Goal: Task Accomplishment & Management: Complete application form

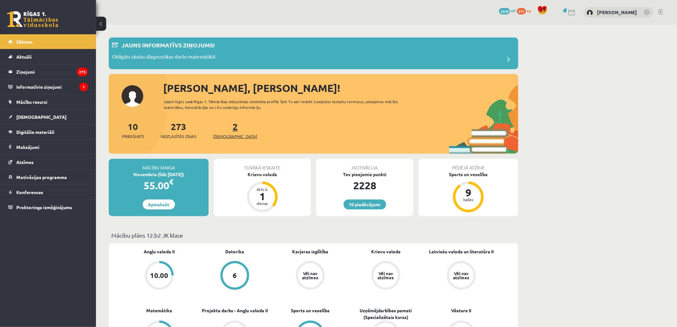
click at [224, 126] on link "2 Ieskaites" at bounding box center [235, 130] width 44 height 19
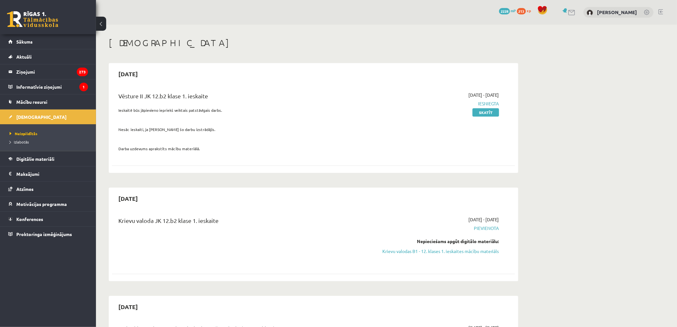
click at [443, 252] on link "Krievu valodas B1 - 12. klases 1. ieskaites mācību materiāls" at bounding box center [439, 251] width 121 height 7
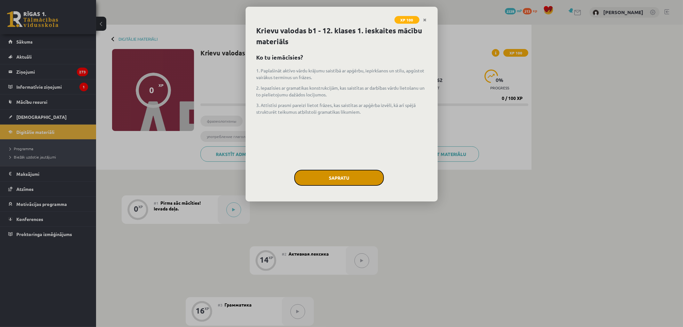
click at [330, 172] on button "Sapratu" at bounding box center [339, 178] width 90 height 16
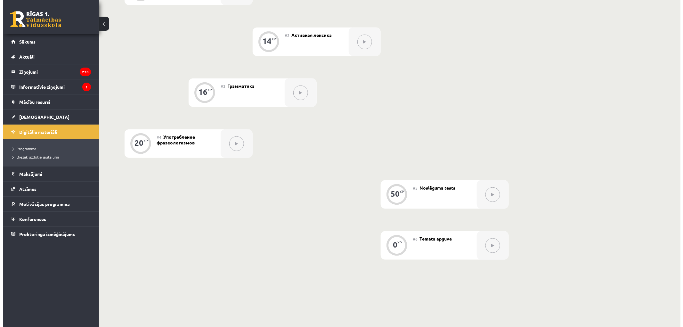
scroll to position [142, 0]
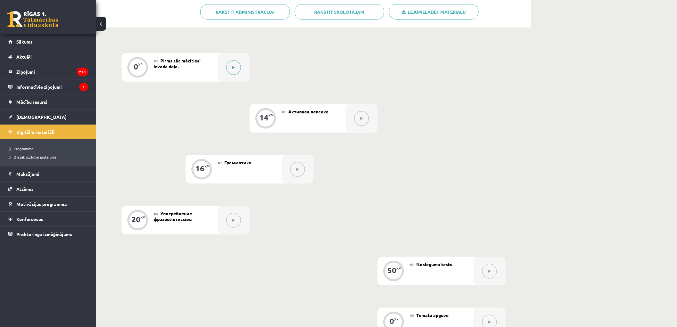
click at [227, 64] on button at bounding box center [233, 67] width 15 height 15
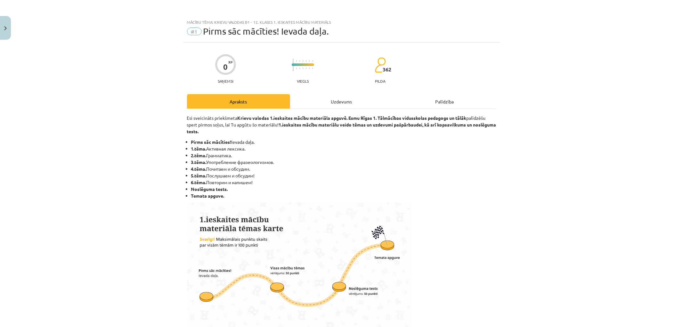
click at [353, 103] on div "Uzdevums" at bounding box center [341, 101] width 103 height 14
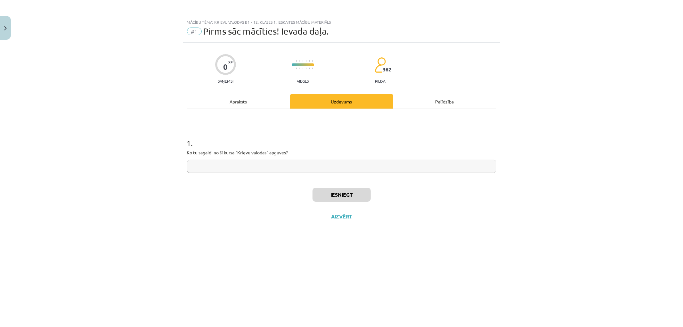
click at [247, 165] on input "text" at bounding box center [341, 166] width 309 height 13
type input "*"
type input "*********"
click at [355, 194] on button "Iesniegt" at bounding box center [341, 195] width 58 height 14
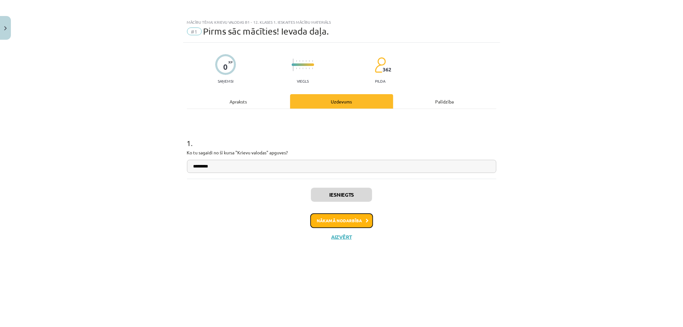
click at [364, 216] on button "Nākamā nodarbība" at bounding box center [341, 220] width 63 height 15
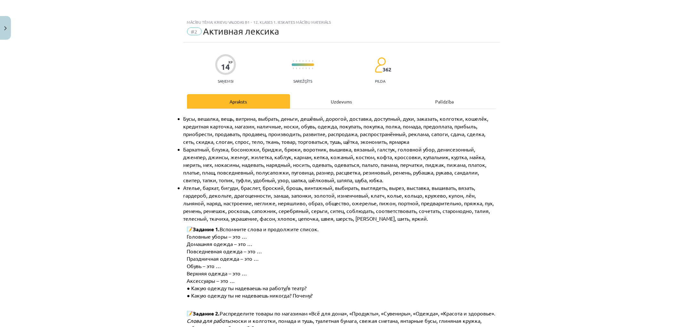
click at [314, 102] on div "Uzdevums" at bounding box center [341, 101] width 103 height 14
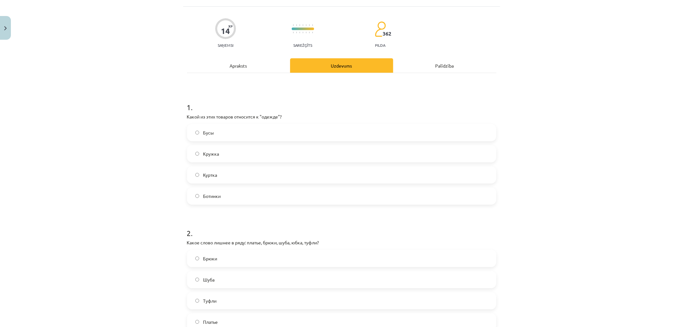
scroll to position [52, 0]
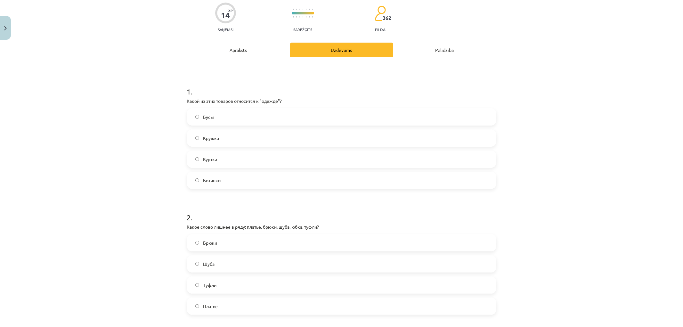
click at [237, 162] on label "Куртка" at bounding box center [342, 159] width 308 height 16
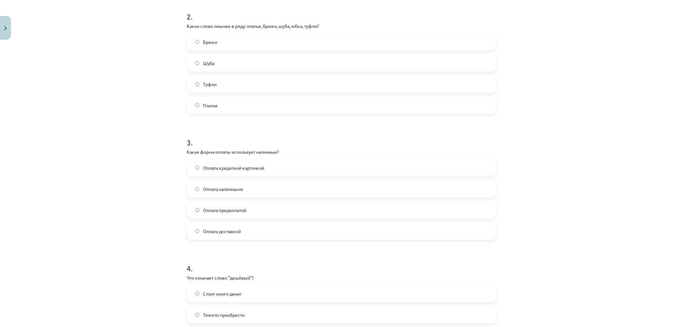
scroll to position [265, 0]
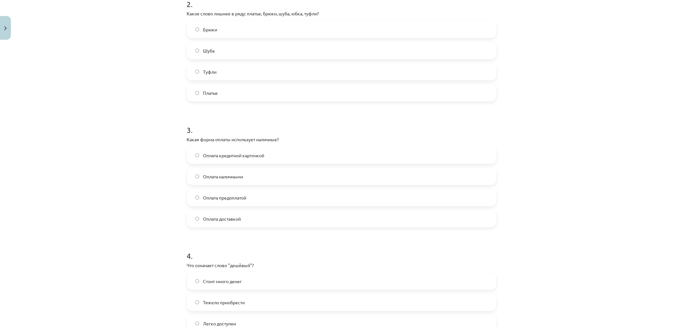
click at [213, 176] on span "Оплата наличными" at bounding box center [223, 176] width 40 height 7
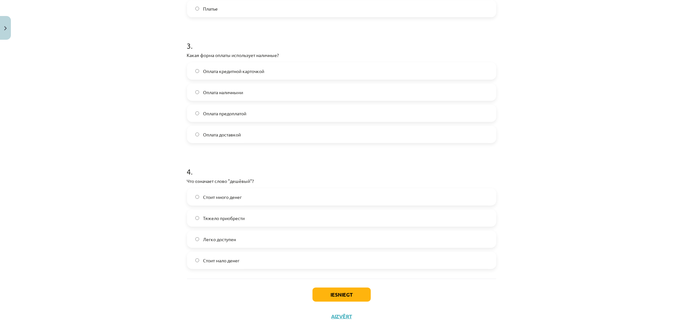
scroll to position [365, 0]
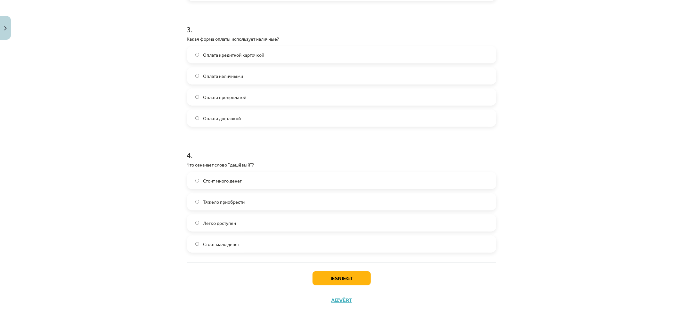
click at [203, 241] on span "Стоит мало денег" at bounding box center [221, 244] width 36 height 7
click at [361, 282] on button "Iesniegt" at bounding box center [341, 278] width 58 height 14
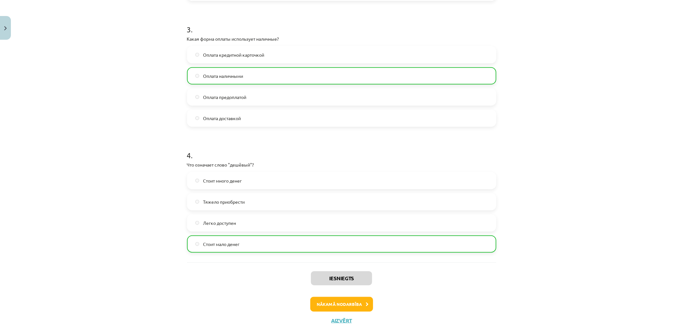
scroll to position [385, 0]
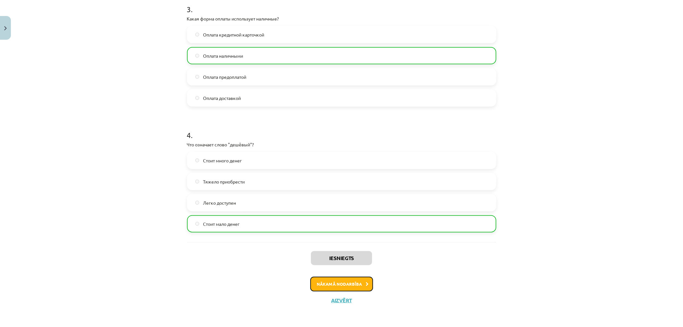
click at [325, 279] on button "Nākamā nodarbība" at bounding box center [341, 284] width 63 height 15
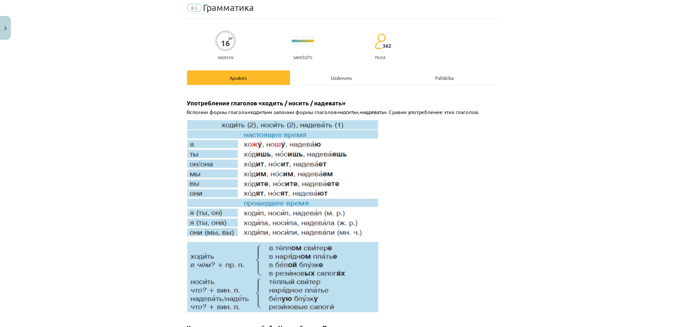
scroll to position [16, 0]
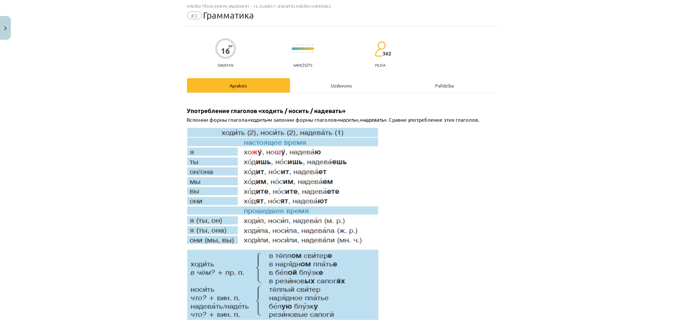
click at [313, 84] on div "Uzdevums" at bounding box center [341, 85] width 103 height 14
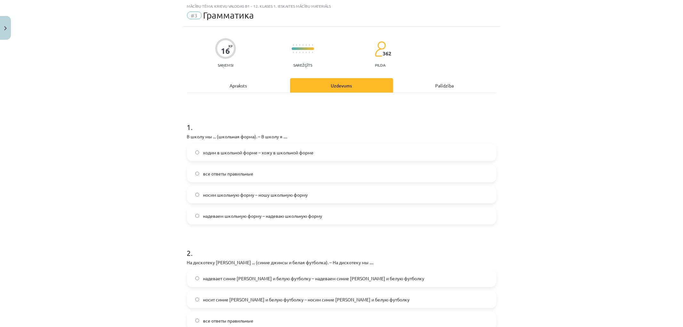
click at [195, 223] on label "надеваем школьную форму – надеваю школьную форму" at bounding box center [342, 216] width 308 height 16
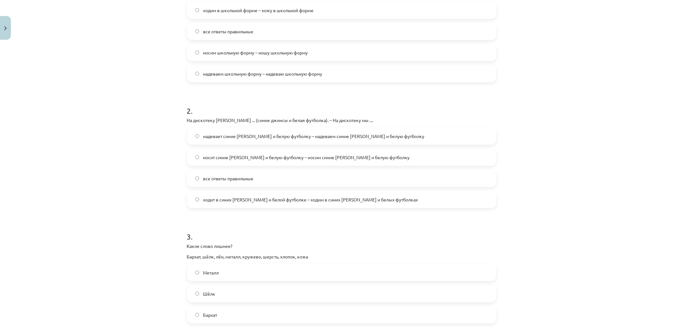
scroll to position [162, 0]
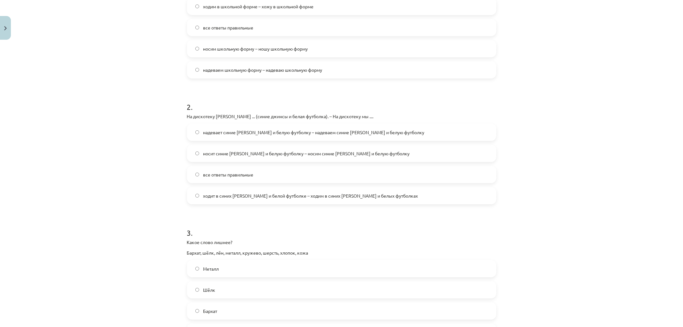
click at [218, 129] on span "надевает синие джинсы и белую футболку – надеваем синие джинсы и белую футболку" at bounding box center [313, 132] width 221 height 7
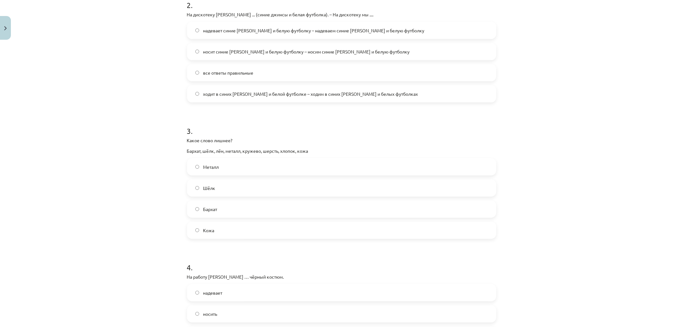
scroll to position [340, 0]
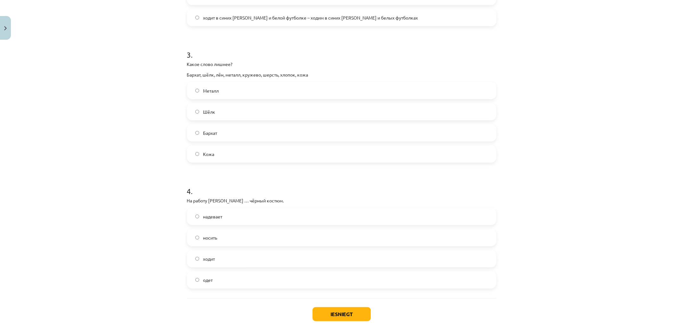
click at [212, 87] on label "Металл" at bounding box center [342, 91] width 308 height 16
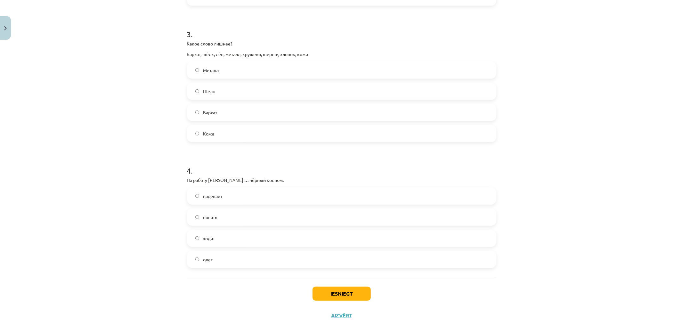
scroll to position [376, 0]
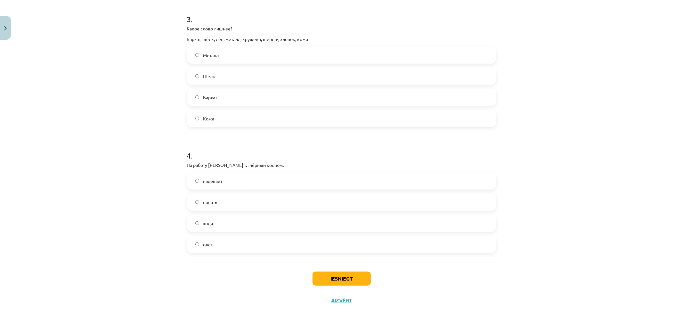
click at [203, 182] on span "надевает" at bounding box center [212, 181] width 19 height 7
click at [333, 273] on button "Iesniegt" at bounding box center [341, 278] width 58 height 14
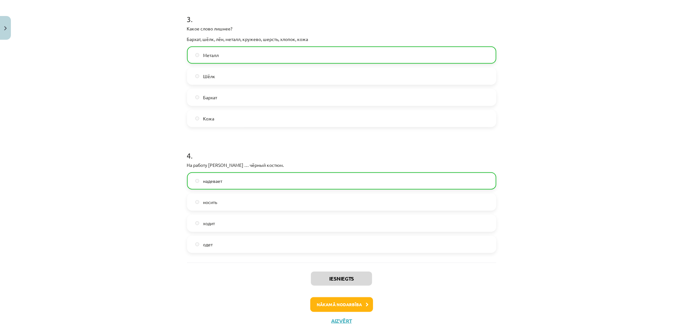
click at [84, 125] on div "Mācību tēma: Krievu valodas b1 - 12. klases 1. ieskaites mācību materiāls #3 Гр…" at bounding box center [341, 163] width 683 height 327
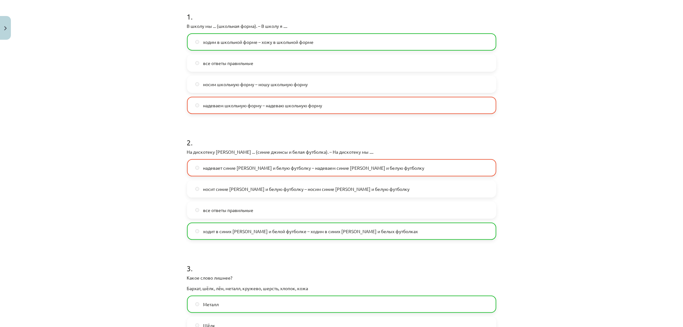
click at [98, 118] on div "Mācību tēma: Krievu valodas b1 - 12. klases 1. ieskaites mācību materiāls #3 Гр…" at bounding box center [341, 163] width 683 height 327
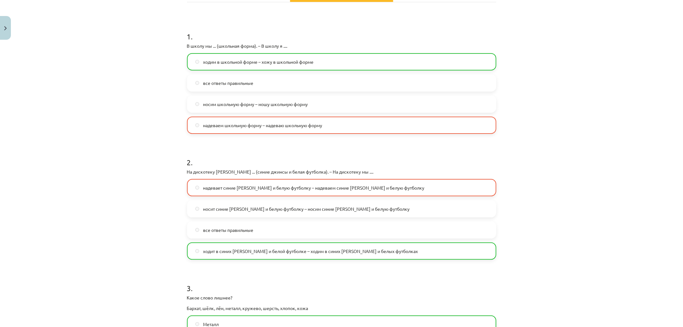
click at [98, 117] on div "Mācību tēma: Krievu valodas b1 - 12. klases 1. ieskaites mācību materiāls #3 Гр…" at bounding box center [341, 163] width 683 height 327
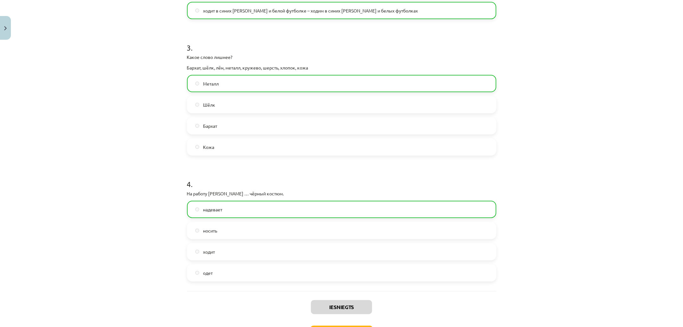
scroll to position [396, 0]
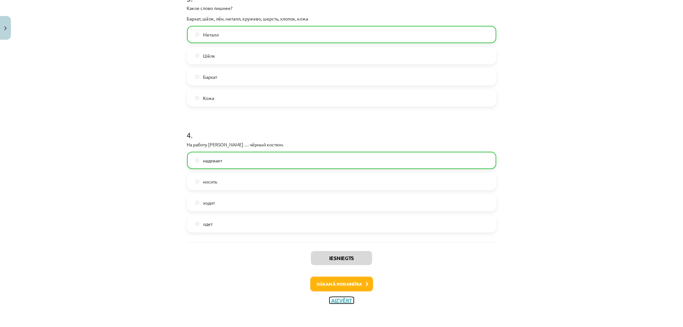
click at [341, 299] on button "Aizvērt" at bounding box center [341, 300] width 24 height 6
click at [254, 220] on div "0 XP #1 Pirms sāc mācīties! Ievada daļa. 14 XP #2 Активная лексика 16 XP #3 Гра…" at bounding box center [314, 195] width 384 height 283
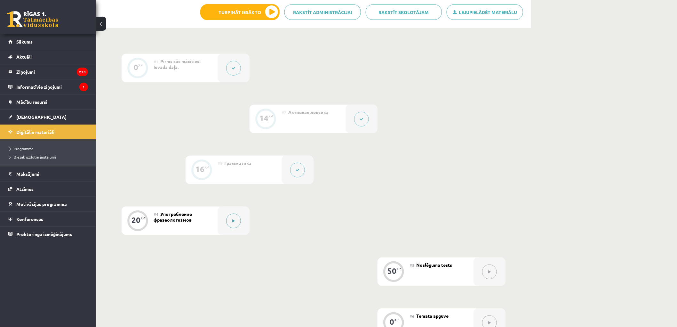
click at [236, 222] on button at bounding box center [233, 221] width 15 height 15
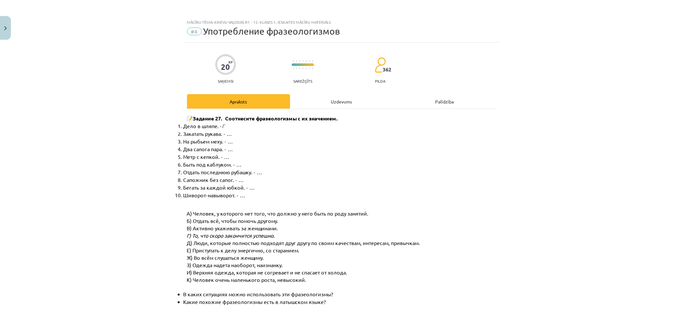
click at [347, 105] on div "Uzdevums" at bounding box center [341, 101] width 103 height 14
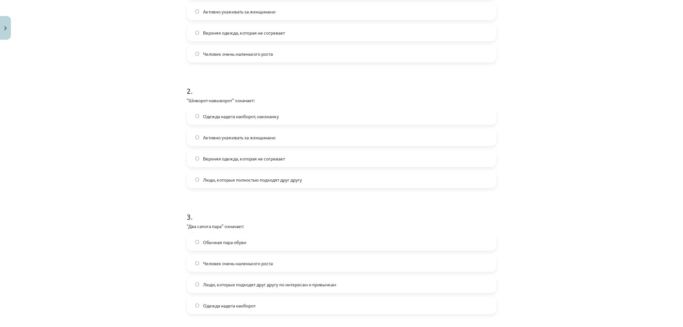
scroll to position [365, 0]
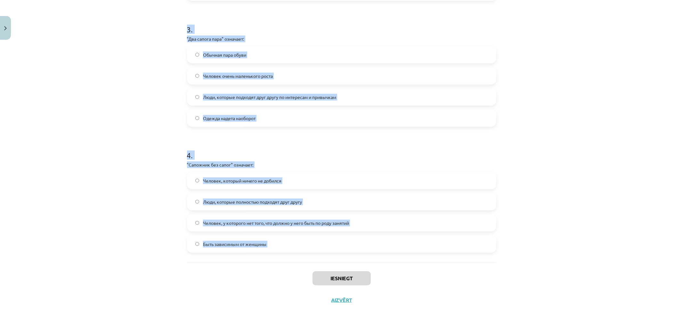
drag, startPoint x: 183, startPoint y: 89, endPoint x: 274, endPoint y: 267, distance: 199.9
copy form "1 . "Бегать за каждой юбкой" означает: Одежда надета наоборот Активно ухаживать…"
click at [118, 129] on div "Mācību tēma: Krievu valodas b1 - 12. klases 1. ieskaites mācību materiāls #4 Уп…" at bounding box center [341, 163] width 683 height 327
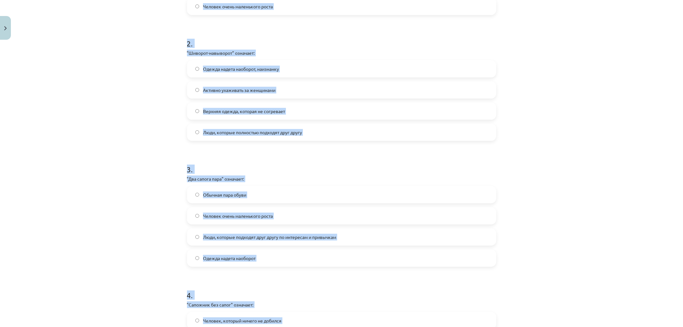
scroll to position [81, 0]
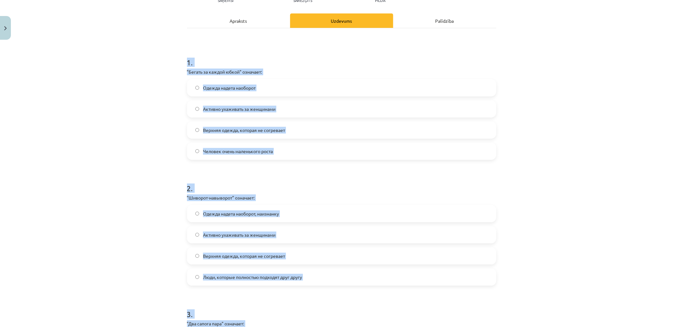
click at [118, 129] on div "Mācību tēma: Krievu valodas b1 - 12. klases 1. ieskaites mācību materiāls #4 Уп…" at bounding box center [341, 163] width 683 height 327
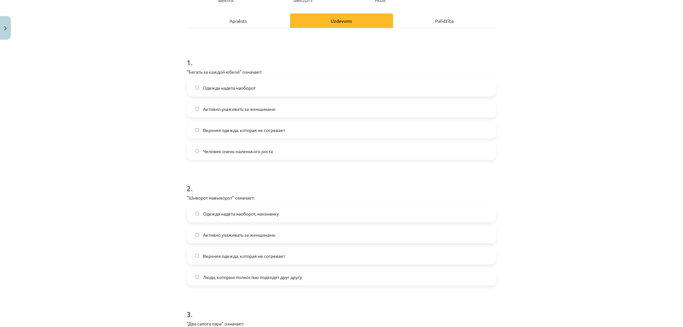
click at [118, 129] on div "Mācību tēma: Krievu valodas b1 - 12. klases 1. ieskaites mācību materiāls #4 Уп…" at bounding box center [341, 163] width 683 height 327
click at [234, 111] on span "Активно ухаживать за женщинами" at bounding box center [239, 109] width 72 height 7
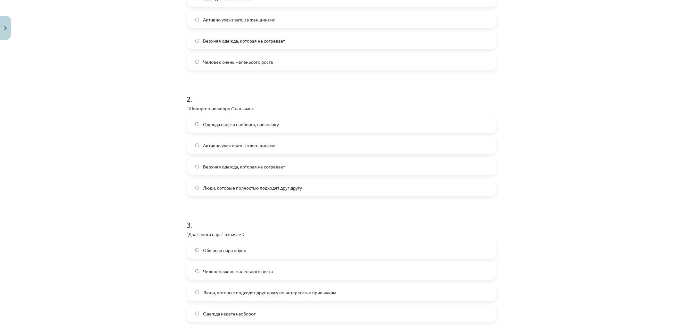
scroll to position [223, 0]
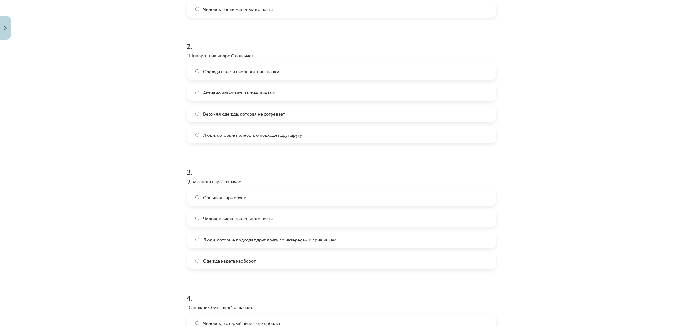
click at [199, 70] on label "Одежда надета наоборот, наизнанку" at bounding box center [342, 71] width 308 height 16
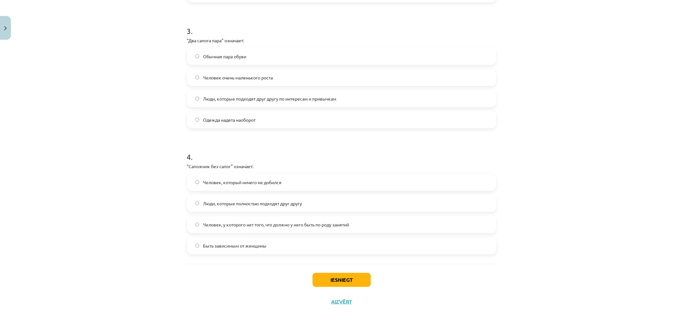
scroll to position [365, 0]
click at [213, 98] on span "Люди, которые подходят друг другу по интересам и привычкам" at bounding box center [269, 97] width 133 height 7
click at [238, 217] on label "Человек, у которого нет того, что должно у него быть по роду занятий" at bounding box center [342, 223] width 308 height 16
click at [350, 283] on button "Iesniegt" at bounding box center [341, 278] width 58 height 14
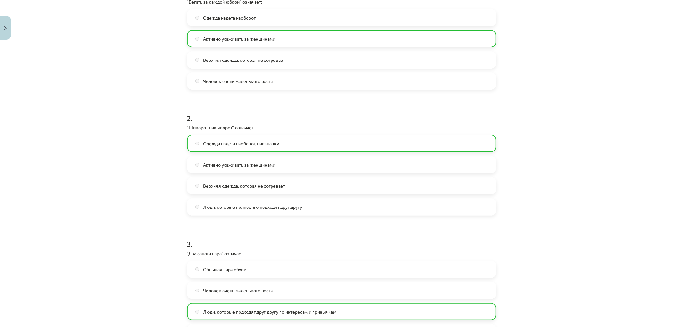
scroll to position [385, 0]
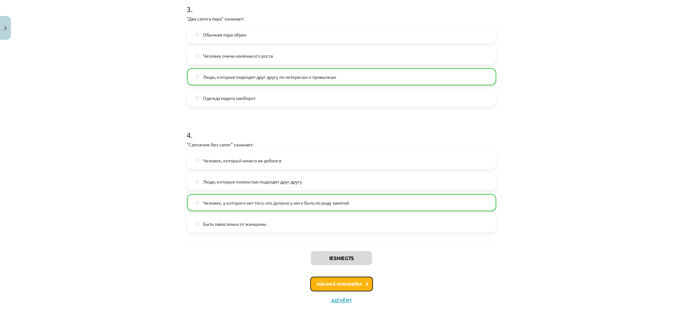
click at [320, 283] on button "Nākamā nodarbība" at bounding box center [341, 284] width 63 height 15
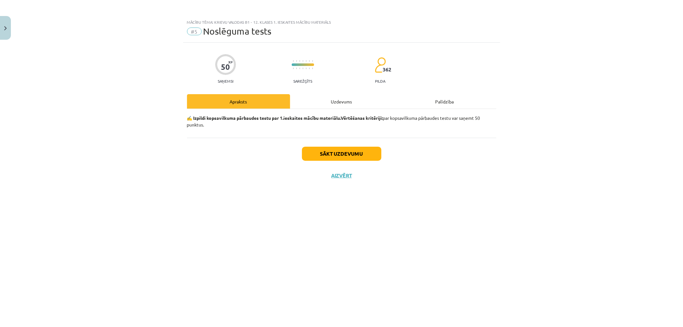
click at [330, 106] on div "Uzdevums" at bounding box center [341, 101] width 103 height 14
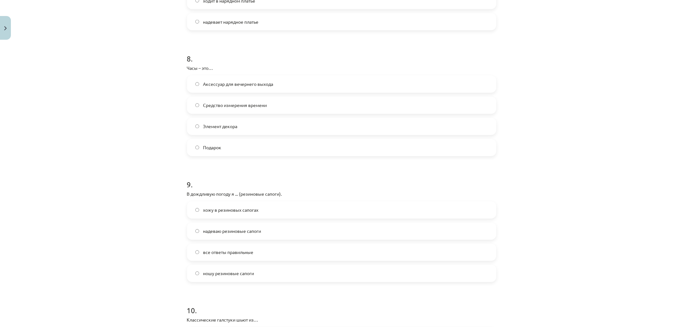
scroll to position [1120, 0]
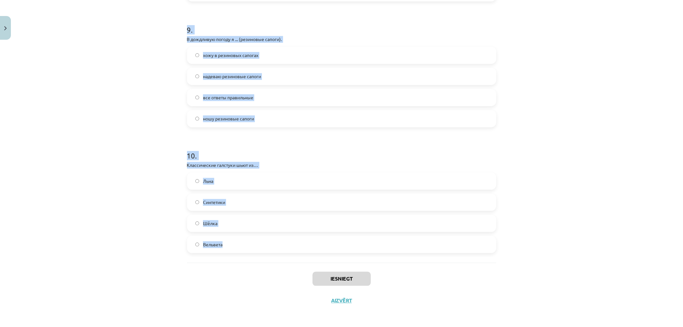
drag, startPoint x: 184, startPoint y: 140, endPoint x: 244, endPoint y: 255, distance: 129.7
copy form "1 . Ученики школы ... (школьная форма) каждый день. ходят в школьной форме нося…"
click at [124, 178] on div "Mācību tēma: Krievu valodas b1 - 12. klases 1. ieskaites mācību materiāls #5 No…" at bounding box center [341, 163] width 683 height 327
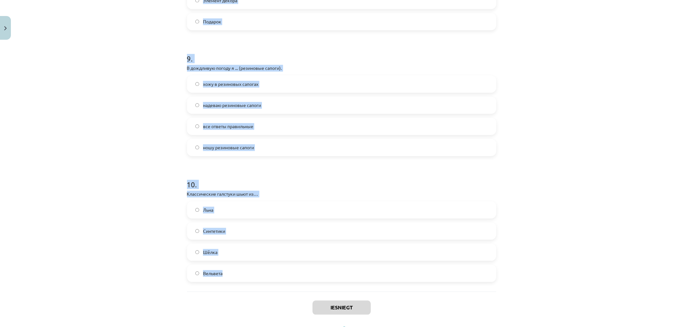
click at [127, 178] on div "Mācību tēma: Krievu valodas b1 - 12. klases 1. ieskaites mācību materiāls #5 No…" at bounding box center [341, 163] width 683 height 327
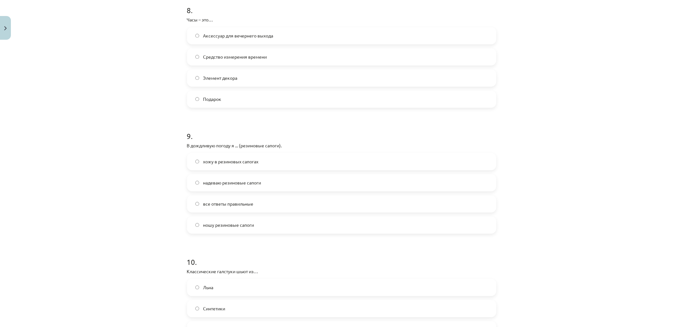
click at [130, 178] on div "Mācību tēma: Krievu valodas b1 - 12. klases 1. ieskaites mācību materiāls #5 No…" at bounding box center [341, 163] width 683 height 327
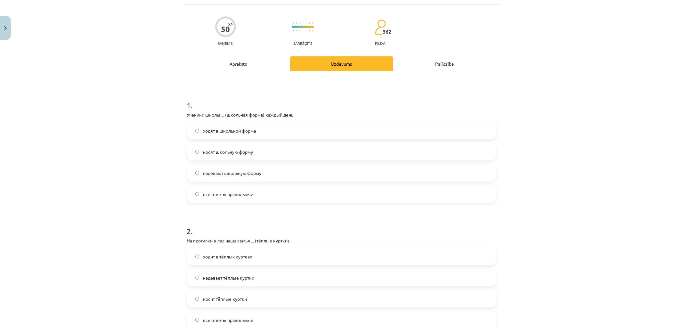
scroll to position [53, 0]
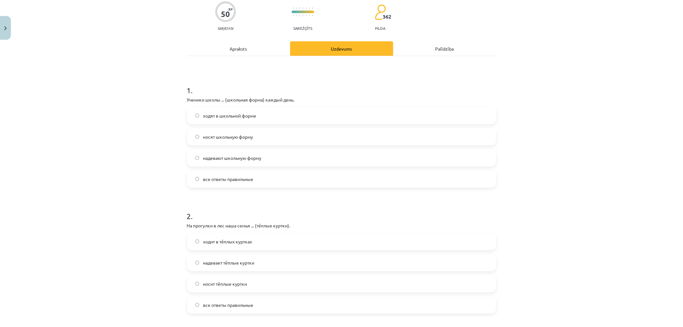
click at [226, 176] on span "все ответы правильные" at bounding box center [228, 179] width 50 height 7
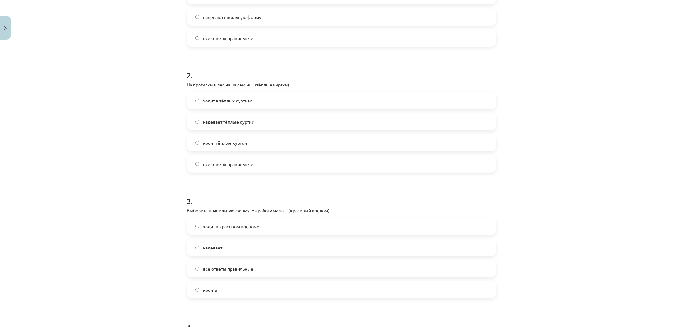
scroll to position [195, 0]
click at [208, 163] on span "все ответы правильные" at bounding box center [228, 162] width 50 height 7
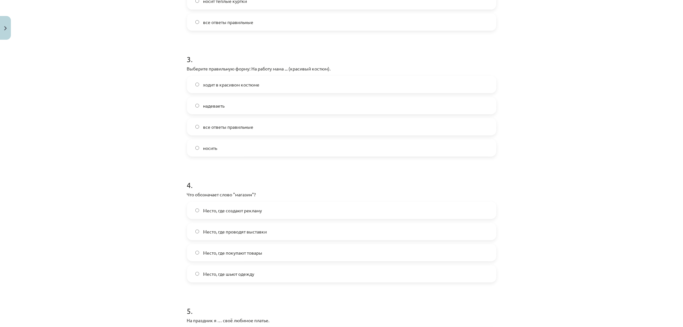
scroll to position [337, 0]
click at [232, 84] on span "ходит в красивом костюме" at bounding box center [231, 82] width 56 height 7
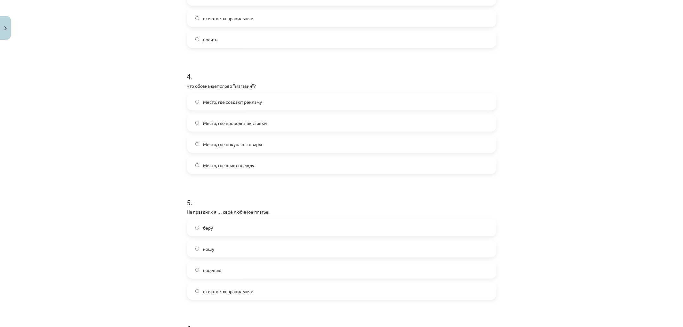
click at [236, 143] on span "Место, где покупают товары" at bounding box center [232, 144] width 59 height 7
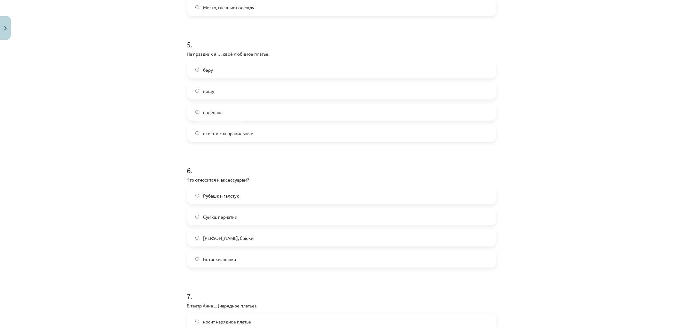
scroll to position [586, 0]
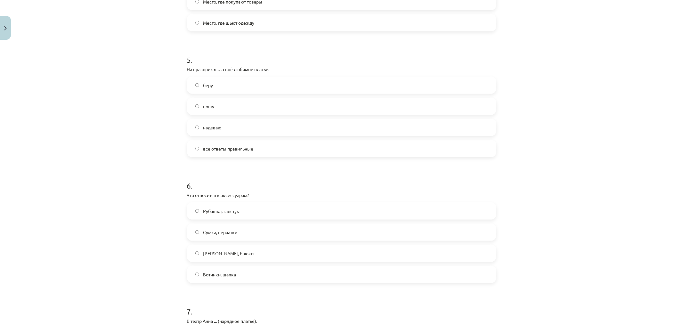
click at [244, 130] on label "надеваю" at bounding box center [342, 127] width 308 height 16
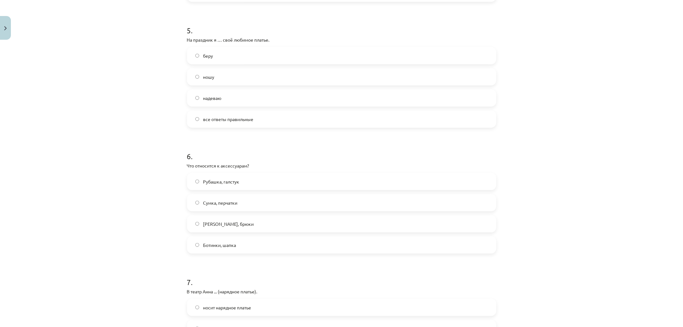
scroll to position [693, 0]
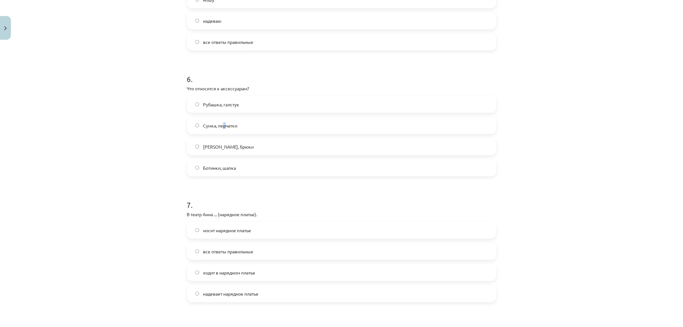
drag, startPoint x: 222, startPoint y: 121, endPoint x: 192, endPoint y: 139, distance: 34.9
click at [222, 121] on label "Сумка, перчатки" at bounding box center [342, 125] width 308 height 16
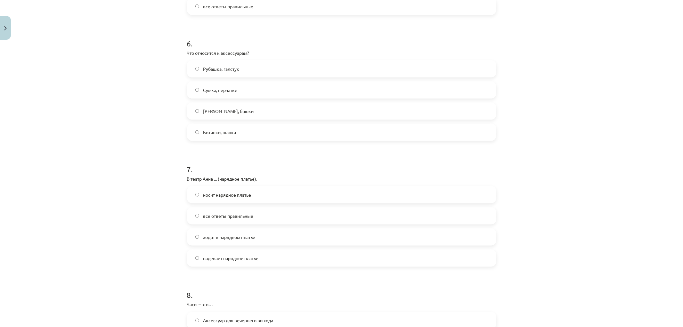
click at [230, 85] on label "Сумка, перчатки" at bounding box center [342, 90] width 308 height 16
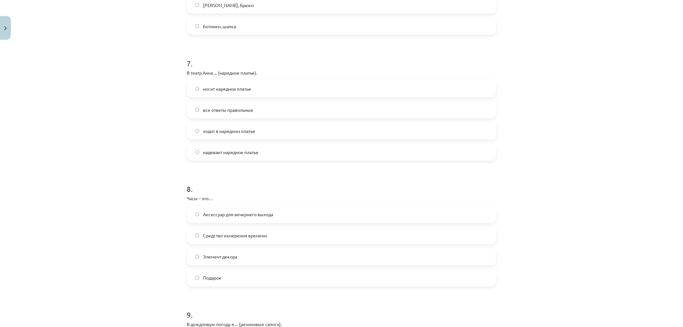
scroll to position [836, 0]
click at [217, 105] on label "все ответы правильные" at bounding box center [342, 109] width 308 height 16
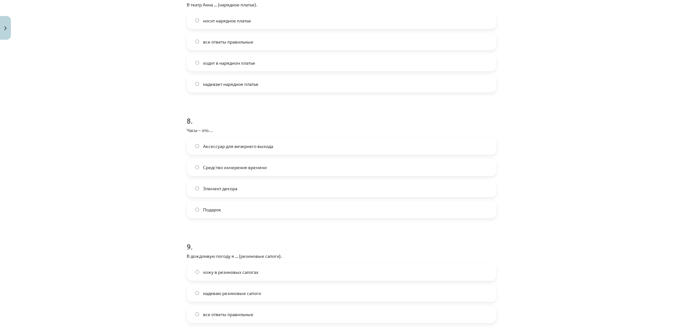
scroll to position [907, 0]
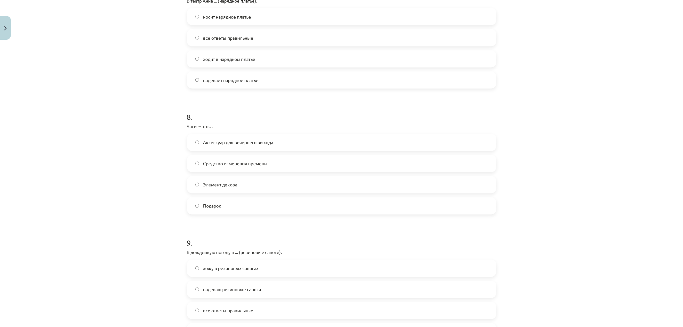
click at [251, 167] on label "Средство измерения времени" at bounding box center [342, 164] width 308 height 16
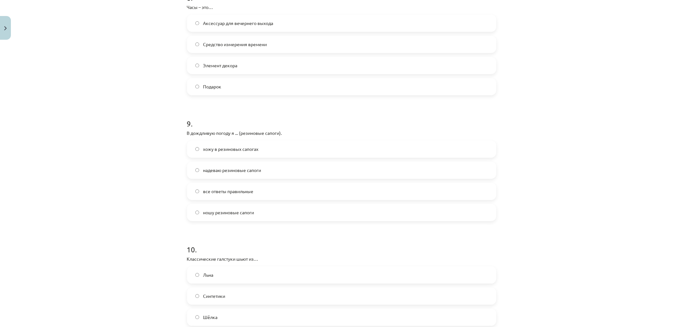
scroll to position [1049, 0]
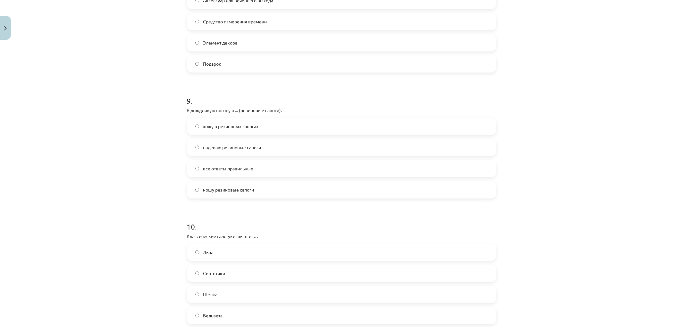
click at [205, 170] on span "все ответы правильные" at bounding box center [228, 168] width 50 height 7
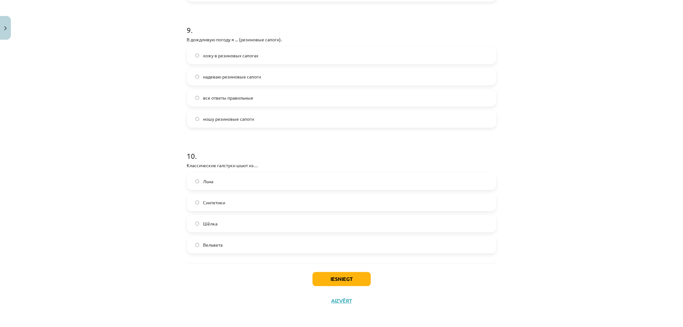
scroll to position [1120, 0]
click at [231, 228] on label "Шёлка" at bounding box center [342, 223] width 308 height 16
click at [353, 284] on button "Iesniegt" at bounding box center [341, 278] width 58 height 14
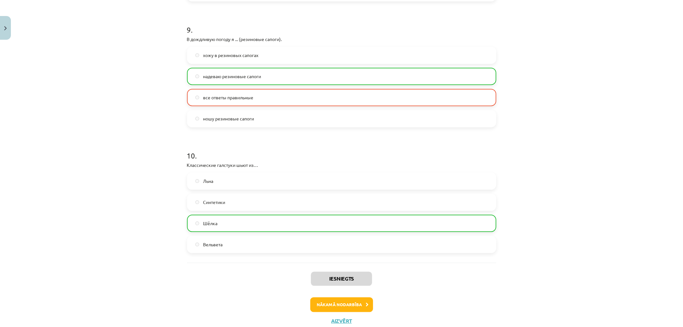
scroll to position [1140, 0]
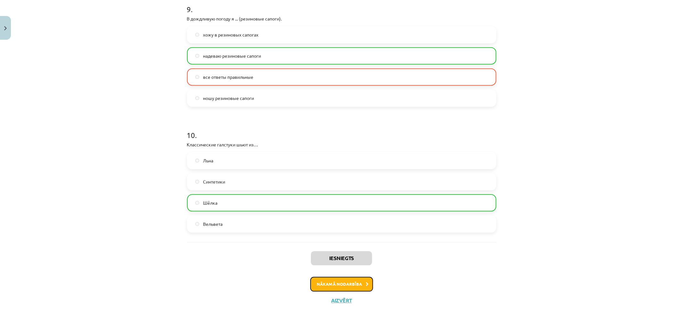
drag, startPoint x: 337, startPoint y: 285, endPoint x: 337, endPoint y: 281, distance: 4.2
click at [337, 282] on button "Nākamā nodarbība" at bounding box center [341, 284] width 63 height 15
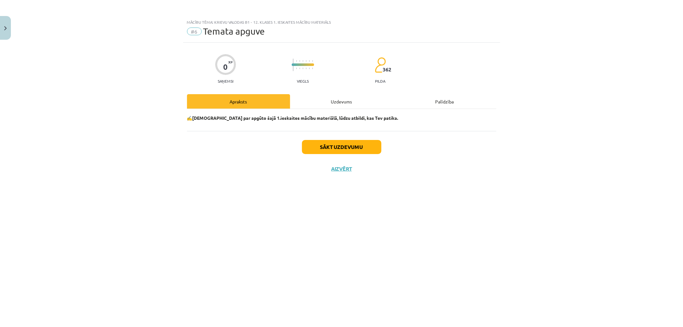
scroll to position [0, 0]
click at [341, 105] on div "Uzdevums" at bounding box center [341, 101] width 103 height 14
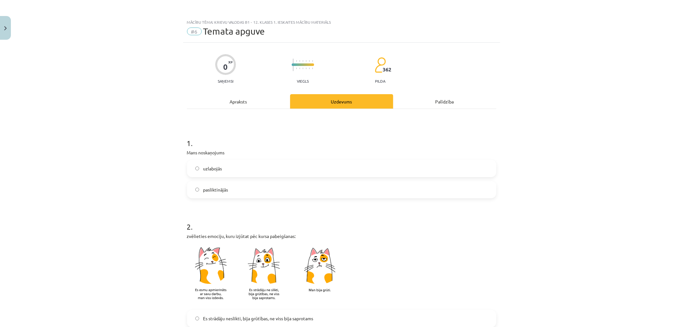
click at [241, 161] on label "uzlabojās" at bounding box center [342, 168] width 308 height 16
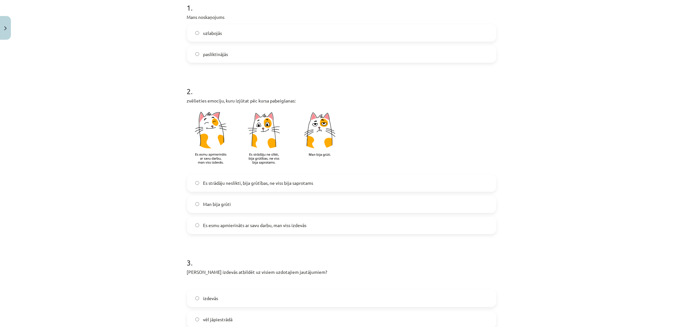
scroll to position [178, 0]
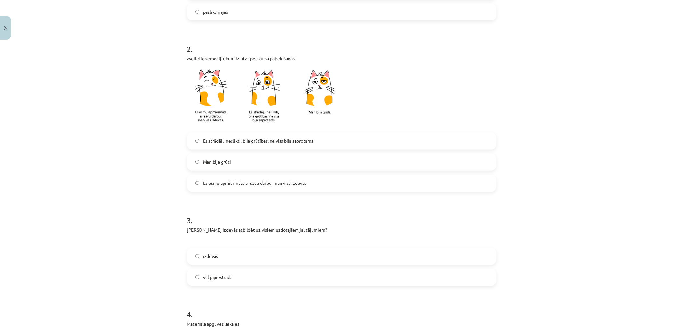
click at [245, 187] on label "Es esmu apmierināts ar savu darbu, man viss izdevās" at bounding box center [342, 183] width 308 height 16
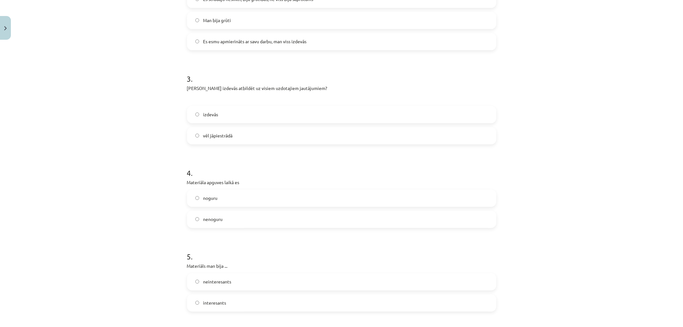
scroll to position [320, 0]
click at [239, 113] on label "izdevās" at bounding box center [342, 114] width 308 height 16
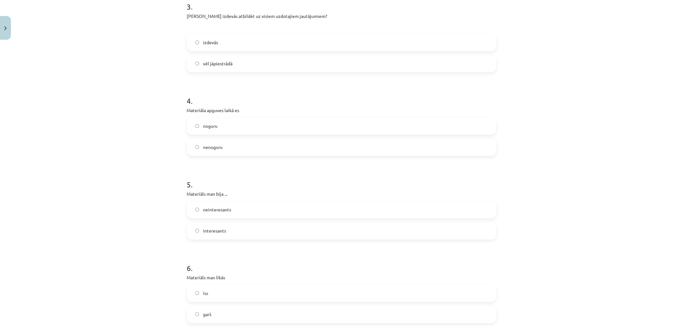
click at [238, 148] on label "nenoguru" at bounding box center [342, 147] width 308 height 16
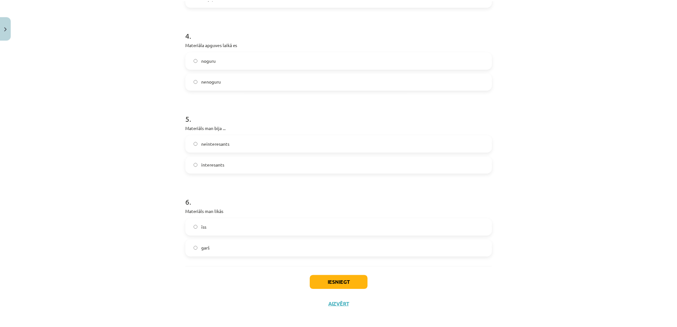
scroll to position [461, 0]
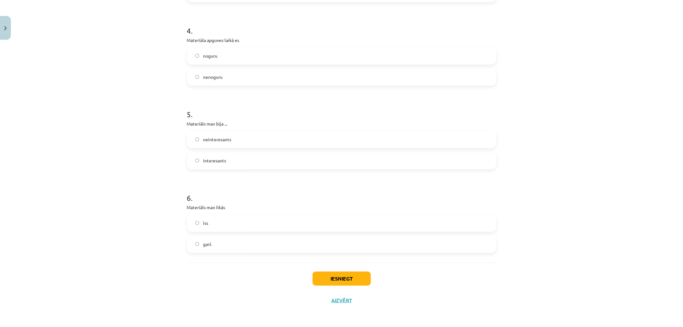
click at [228, 157] on label "interesants" at bounding box center [342, 161] width 308 height 16
click at [226, 236] on label "garš" at bounding box center [342, 244] width 308 height 16
click at [338, 270] on div "Iesniegt Aizvērt" at bounding box center [341, 285] width 309 height 45
drag, startPoint x: 341, startPoint y: 279, endPoint x: 342, endPoint y: 274, distance: 5.2
click at [342, 277] on button "Iesniegt" at bounding box center [341, 278] width 58 height 14
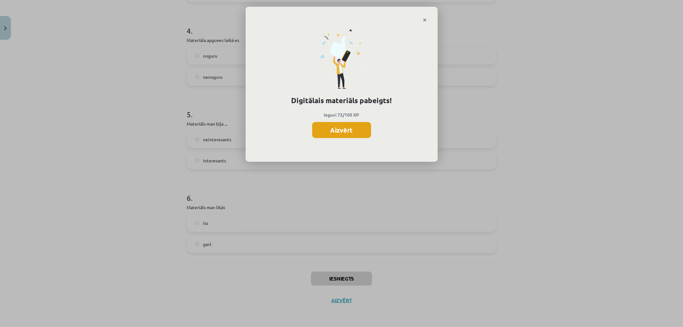
click at [357, 133] on button "Aizvērt" at bounding box center [341, 130] width 59 height 16
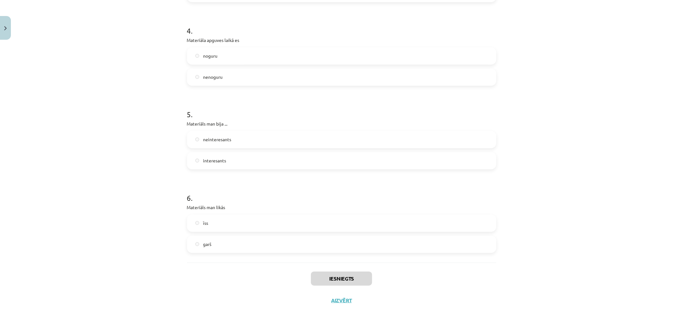
click at [338, 295] on div "Iesniegts Aizvērt" at bounding box center [341, 285] width 309 height 45
click at [338, 299] on button "Aizvērt" at bounding box center [341, 300] width 24 height 6
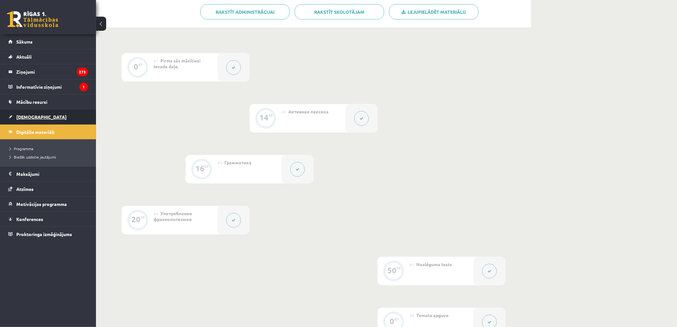
click at [33, 117] on span "[DEMOGRAPHIC_DATA]" at bounding box center [41, 117] width 50 height 6
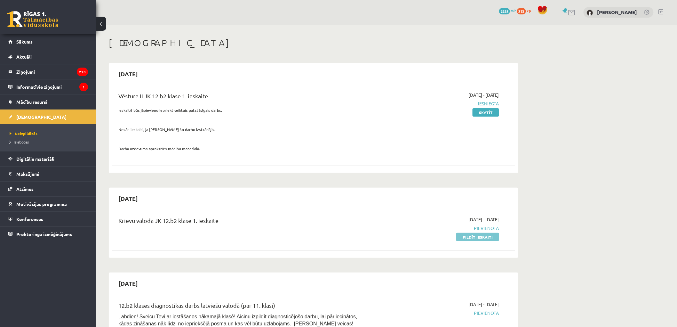
click at [481, 234] on link "Pildīt ieskaiti" at bounding box center [478, 237] width 43 height 8
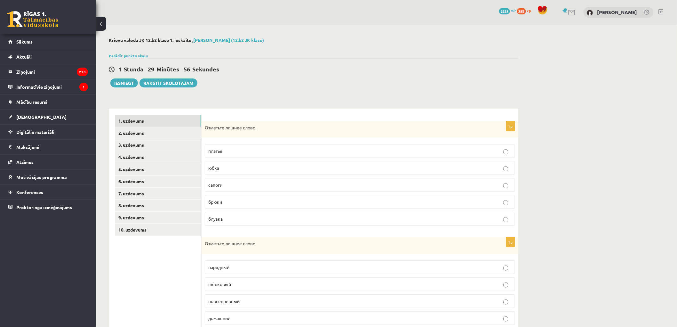
click at [211, 185] on span "сапоги" at bounding box center [215, 185] width 14 height 6
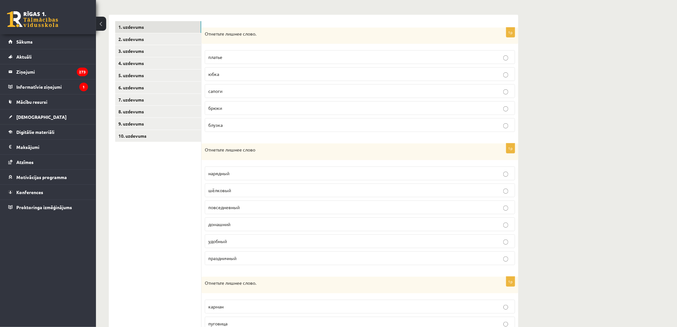
scroll to position [155, 0]
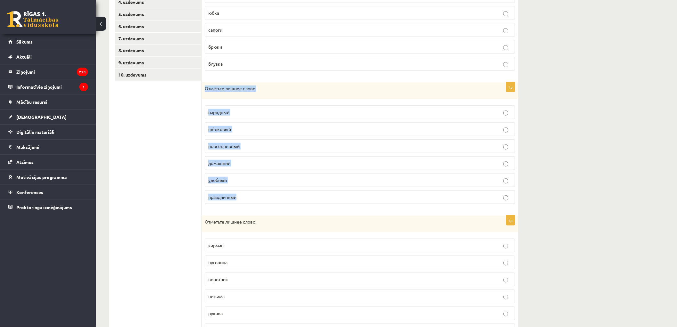
drag, startPoint x: 204, startPoint y: 90, endPoint x: 254, endPoint y: 199, distance: 120.6
click at [256, 200] on div "1p Отметьте лишнее слово нарядный шёлковый повседневный домашний удобный праздн…" at bounding box center [360, 145] width 317 height 127
copy div "Отметьте лишнее слово нарядный шёлковый повседневный домашний удобный праздничн…"
click at [161, 110] on ul "1. uzdevums 2. uzdevums 3. uzdevums 4. uzdevums 5. uzdevums 6. uzdevums 7. uzde…" at bounding box center [158, 151] width 86 height 382
click at [203, 128] on div "1p Отметьте лишнее слово нарядный шёлковый повседневный домашний удобный праздн…" at bounding box center [360, 145] width 317 height 127
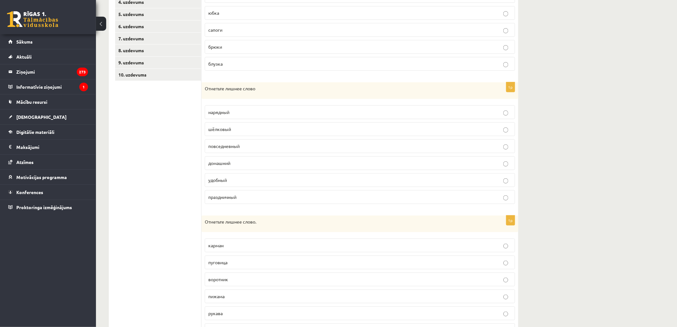
click at [212, 128] on span "шёлковый" at bounding box center [219, 129] width 23 height 6
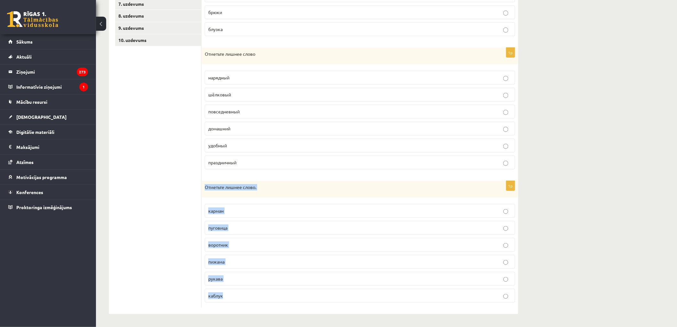
drag, startPoint x: 221, startPoint y: 192, endPoint x: 293, endPoint y: 296, distance: 126.1
click at [293, 296] on div "1p Отметьте лишнее слово. карман пуговица воротник пижама рукава каблук" at bounding box center [360, 244] width 317 height 127
copy div "Отметьте лишнее слово. карман пуговица воротник пижама рукава каблук"
click at [160, 95] on ul "1. uzdevums 2. uzdevums 3. uzdevums 4. uzdevums 5. uzdevums 6. uzdevums 7. uzde…" at bounding box center [158, 116] width 86 height 382
click at [235, 258] on p "пижама" at bounding box center [359, 261] width 303 height 7
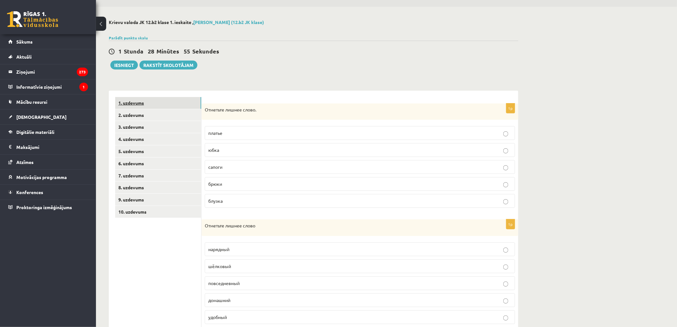
scroll to position [13, 0]
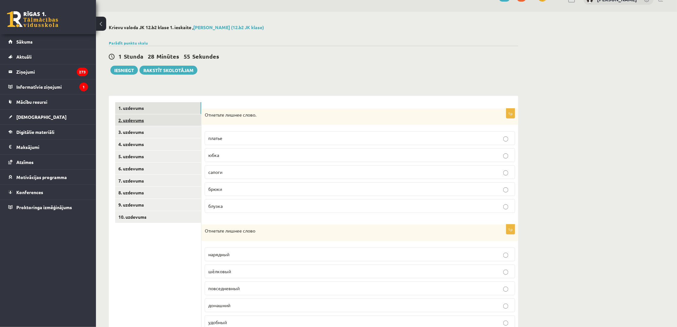
click at [135, 115] on link "2. uzdevums" at bounding box center [158, 120] width 86 height 12
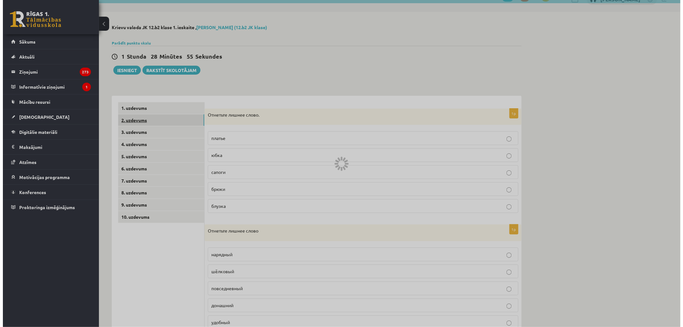
scroll to position [0, 0]
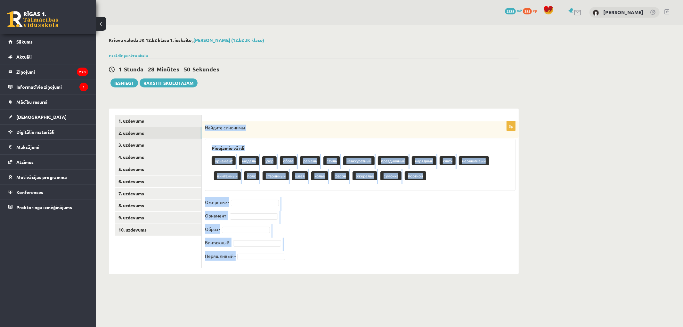
drag, startPoint x: 206, startPoint y: 126, endPoint x: 349, endPoint y: 276, distance: 207.4
click at [349, 276] on div "**********" at bounding box center [313, 156] width 435 height 262
copy div "Найдите синонимы Pieejamie vārdi орнамент модель узор образ ремень стиль неакку…"
click at [225, 296] on body "0 Dāvanas 2228 mP 285 xp Sandijs Kaļeiņikovs Sākums Aktuāli Kā mācīties eSKOLĀ …" at bounding box center [341, 163] width 683 height 327
click at [245, 303] on body "0 Dāvanas 2228 mP 285 xp Sandijs Kaļeiņikovs Sākums Aktuāli Kā mācīties eSKOLĀ …" at bounding box center [341, 163] width 683 height 327
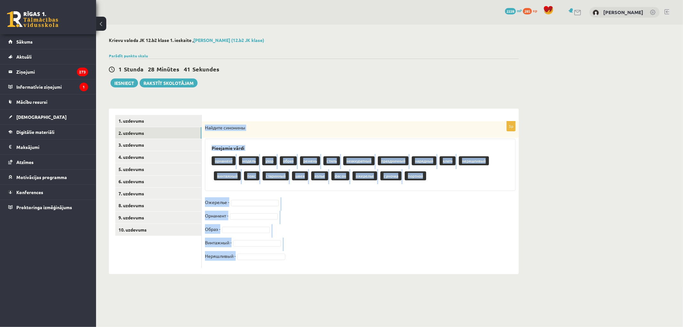
click at [249, 292] on body "0 Dāvanas 2228 mP 285 xp Sandijs Kaļeiņikovs Sākums Aktuāli Kā mācīties eSKOLĀ …" at bounding box center [341, 163] width 683 height 327
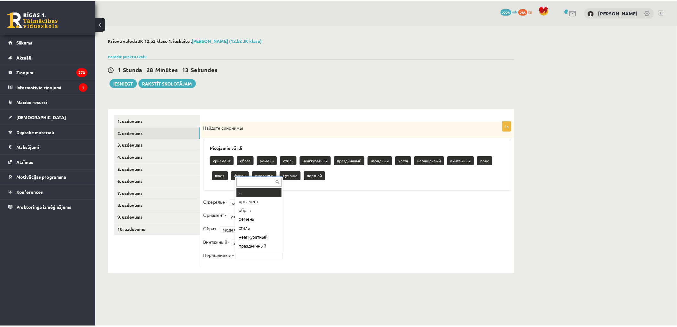
scroll to position [7, 0]
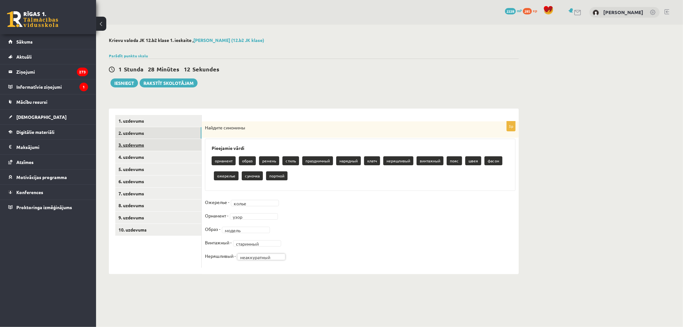
click at [143, 145] on link "3. uzdevums" at bounding box center [158, 145] width 86 height 12
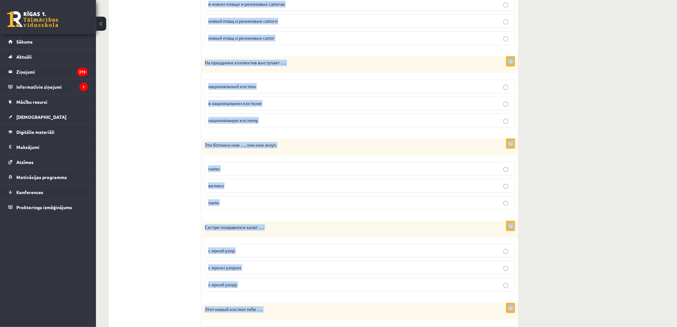
scroll to position [631, 0]
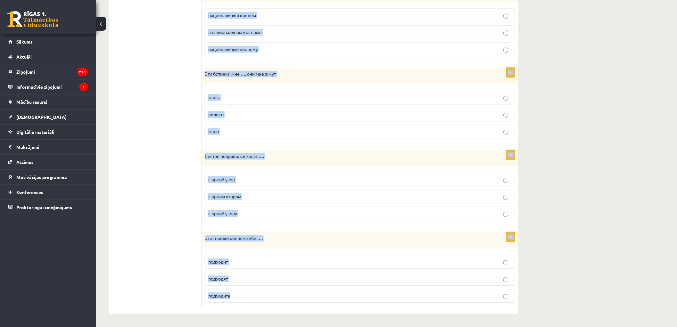
drag, startPoint x: 205, startPoint y: 92, endPoint x: 331, endPoint y: 315, distance: 256.9
copy form "На работу папа носит …. костюм и белую рубашку костюм и белая рубашка в костюме…"
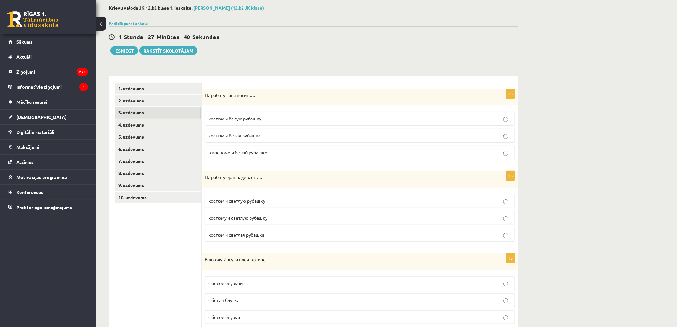
scroll to position [26, 0]
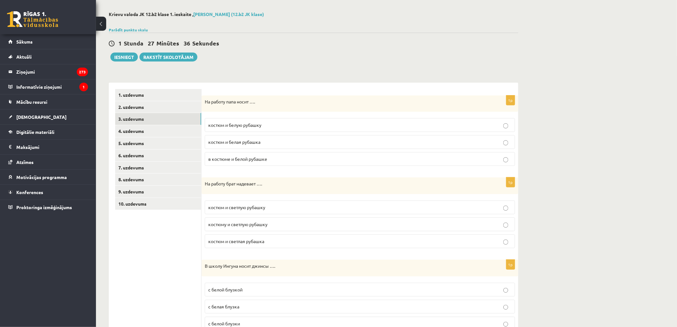
click at [231, 121] on label "костюм и белую рубашку" at bounding box center [360, 125] width 311 height 14
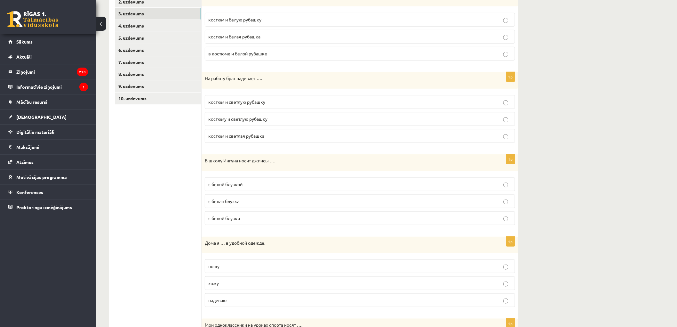
scroll to position [133, 0]
click at [242, 100] on span "костюм и светлую рубашку" at bounding box center [236, 101] width 57 height 6
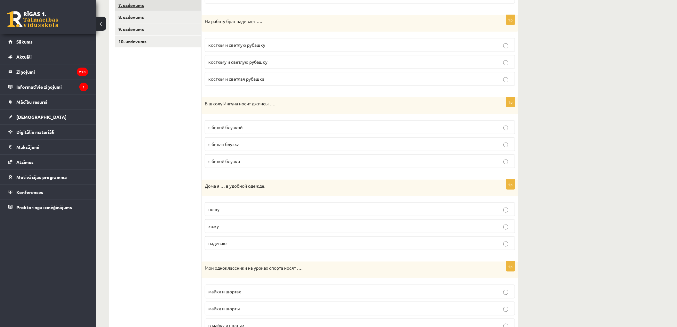
scroll to position [204, 0]
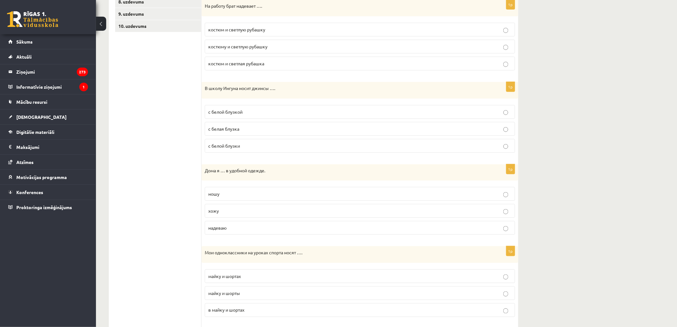
click at [255, 110] on p "с белой блузкой" at bounding box center [359, 112] width 303 height 7
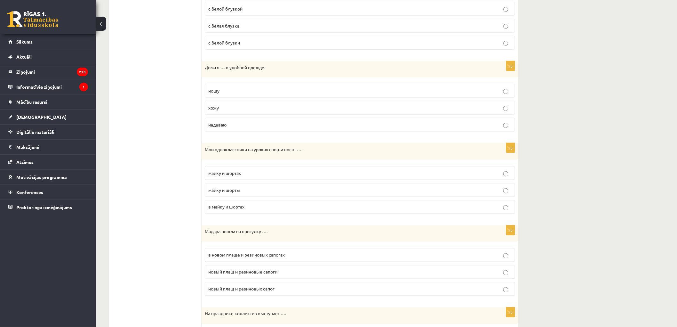
scroll to position [311, 0]
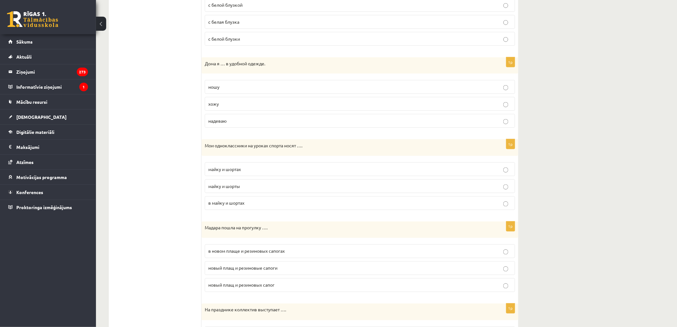
click at [223, 103] on p "хожу" at bounding box center [359, 104] width 303 height 7
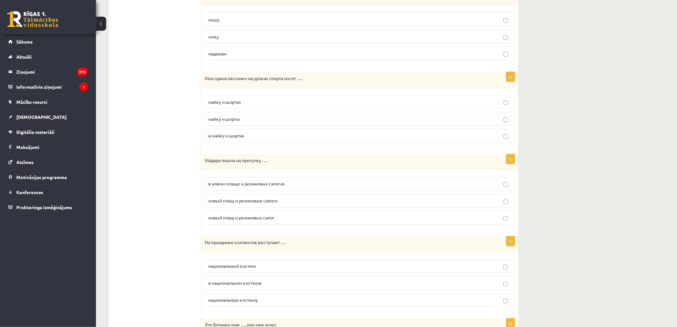
scroll to position [382, 0]
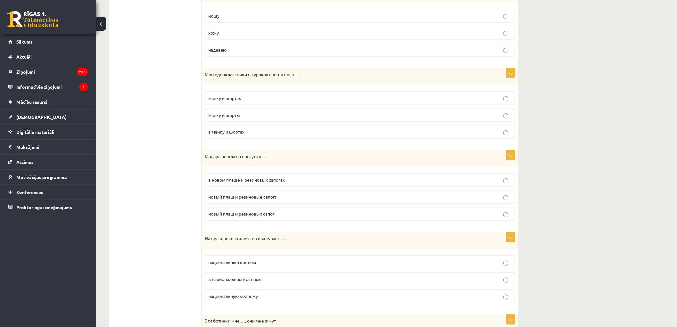
click at [234, 116] on span "майку и шорты" at bounding box center [224, 115] width 32 height 6
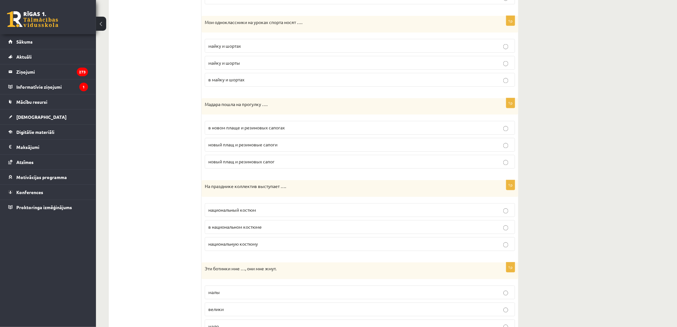
scroll to position [488, 0]
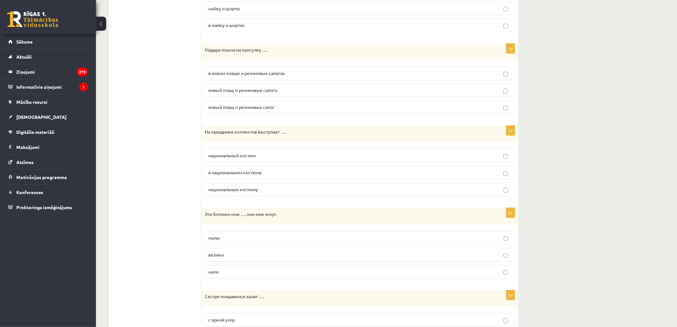
click at [234, 75] on span "в новом плаще и резиновых сапогах" at bounding box center [246, 73] width 77 height 6
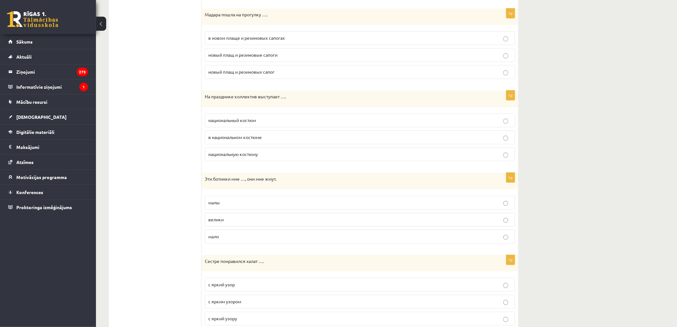
scroll to position [559, 0]
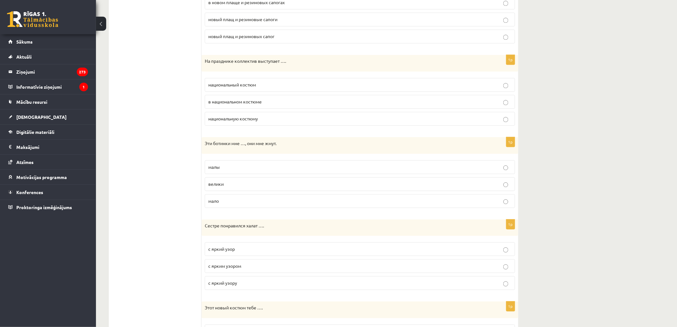
click at [218, 91] on label "национальный костюм" at bounding box center [360, 85] width 311 height 14
click at [233, 98] on label "в национальном костюме" at bounding box center [360, 102] width 311 height 14
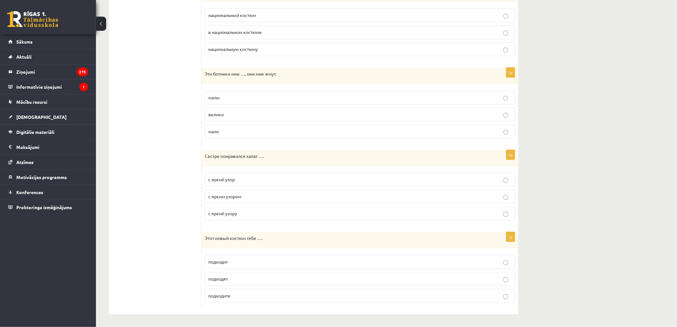
scroll to position [631, 0]
click at [242, 92] on label "малы" at bounding box center [360, 98] width 311 height 14
click at [263, 198] on p "с ярким узором" at bounding box center [359, 196] width 303 height 7
click at [244, 261] on p "подходит" at bounding box center [359, 261] width 303 height 7
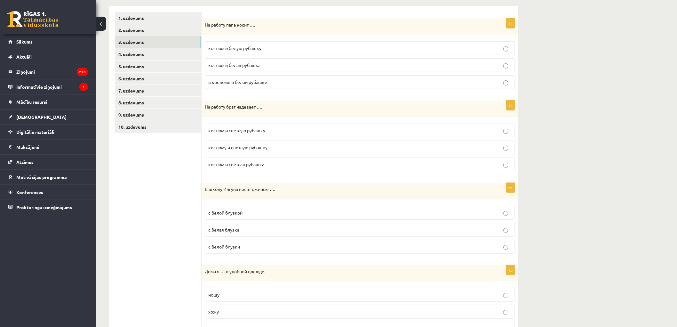
scroll to position [0, 0]
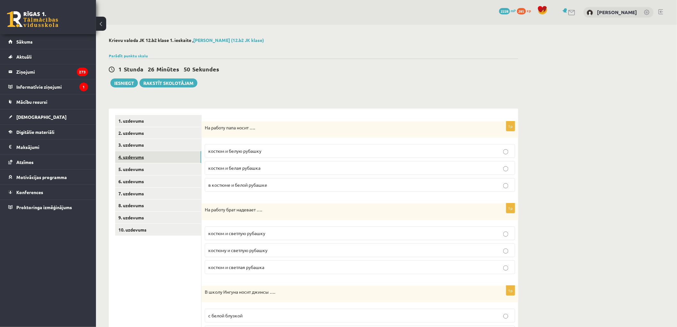
click at [164, 153] on link "4. uzdevums" at bounding box center [158, 157] width 86 height 12
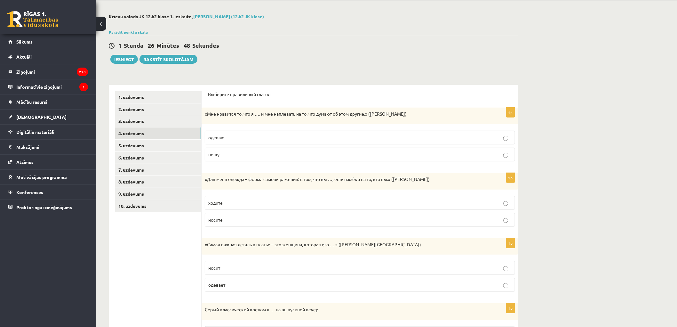
scroll to position [36, 0]
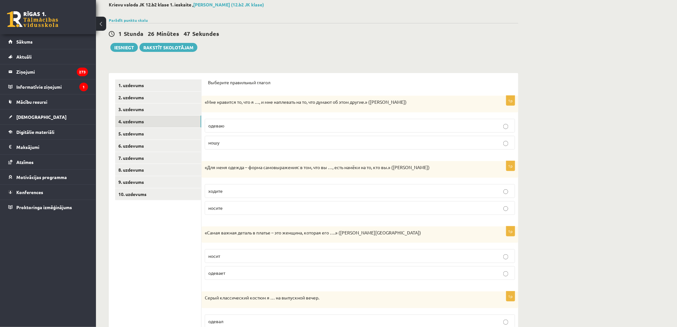
click at [207, 101] on p "«Мне нравится то, что я …, и мне наплевать на то, что думают об этом другие.» (…" at bounding box center [344, 102] width 279 height 6
click at [216, 124] on span "одеваю" at bounding box center [216, 126] width 16 height 6
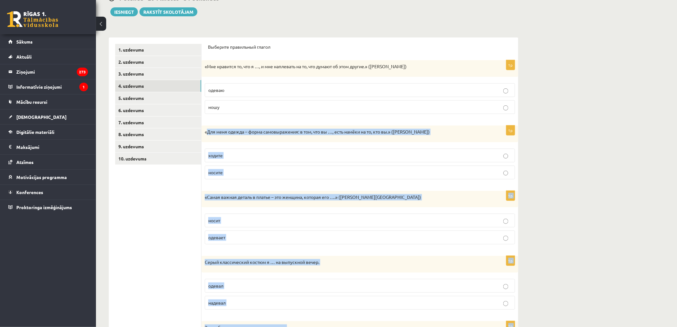
scroll to position [144, 0]
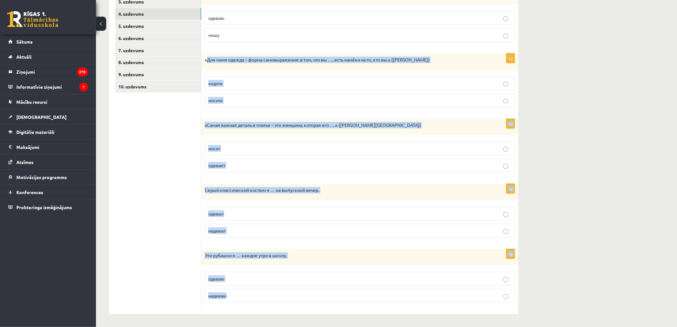
drag, startPoint x: 207, startPoint y: 132, endPoint x: 304, endPoint y: 341, distance: 230.7
click at [304, 184] on html "0 Dāvanas 2228 mP 285 xp Sandijs Kaļeiņikovs Sākums Aktuāli Kā mācīties eSKOLĀ …" at bounding box center [338, 20] width 677 height 327
copy form "Для меня одежда – форма самовыражения: в том, что вы …, есть намёки на то, кто …"
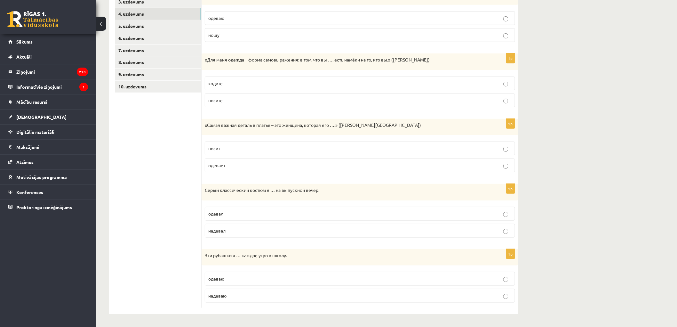
click at [181, 159] on ul "1. uzdevums 2. uzdevums 3. uzdevums 4. uzdevums 5. uzdevums 6. uzdevums 7. uzde…" at bounding box center [158, 140] width 86 height 336
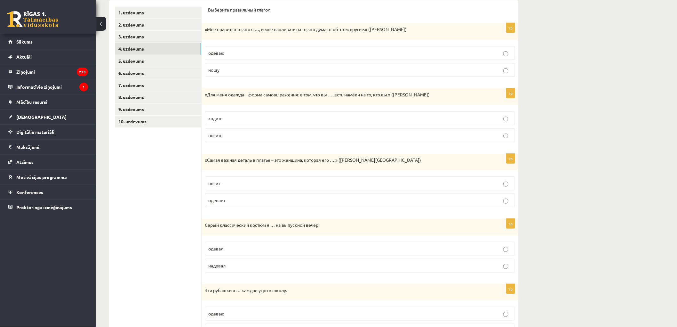
click at [238, 136] on p "носите" at bounding box center [359, 135] width 303 height 7
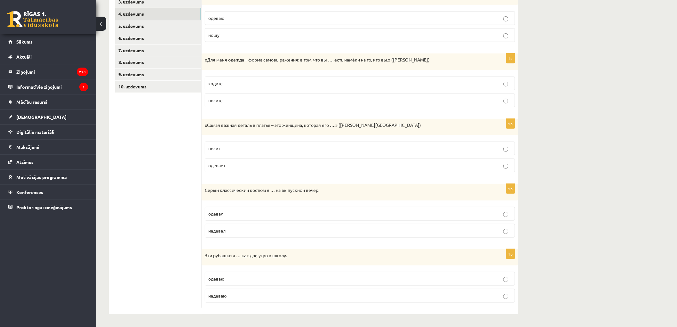
click at [223, 145] on p "носит" at bounding box center [359, 148] width 303 height 7
click at [231, 226] on label "надевал" at bounding box center [360, 231] width 311 height 14
click at [222, 298] on p "надеваю" at bounding box center [359, 295] width 303 height 7
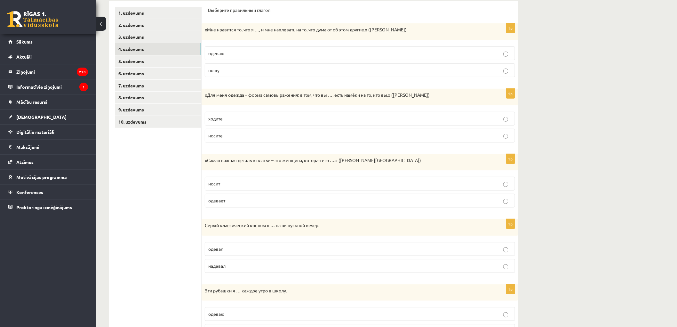
scroll to position [37, 0]
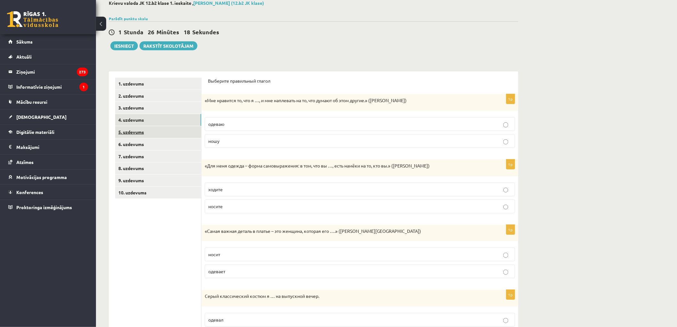
click at [146, 134] on link "5. uzdevums" at bounding box center [158, 132] width 86 height 12
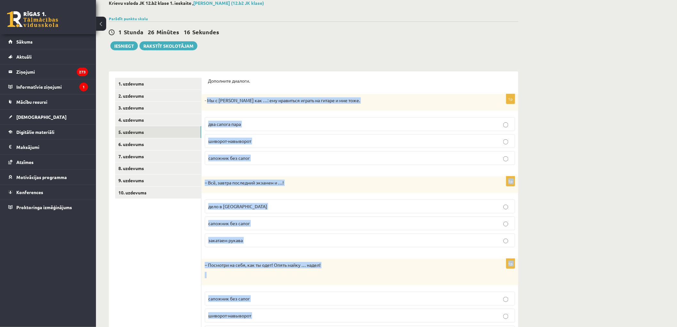
scroll to position [74, 0]
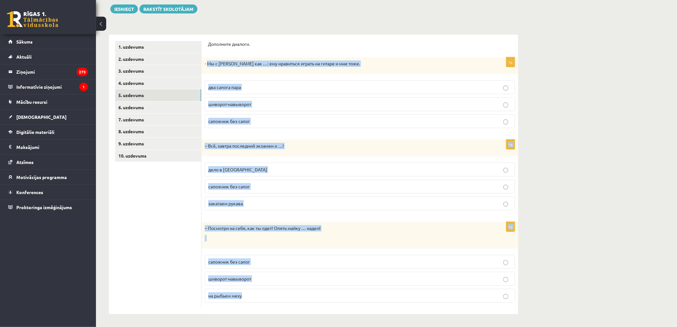
drag, startPoint x: 207, startPoint y: 99, endPoint x: 308, endPoint y: 341, distance: 262.2
click at [308, 253] on html "0 Dāvanas 2228 mP 285 xp Sandijs Kaļeiņikovs Sākums Aktuāli Kā mācīties eSKOLĀ …" at bounding box center [338, 89] width 677 height 327
copy form "Мы с Артуром как …: ему нравиться играть на гитаре и мне тоже. два сапога пара …"
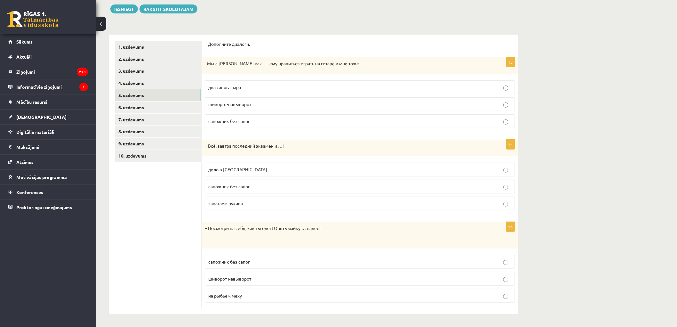
click at [152, 214] on ul "1. uzdevums 2. uzdevums 3. uzdevums 4. uzdevums 5. uzdevums 6. uzdevums 7. uzde…" at bounding box center [158, 174] width 86 height 267
click at [220, 88] on span "два сапога пара" at bounding box center [224, 87] width 33 height 6
click at [234, 168] on span "дело в шляпе" at bounding box center [237, 169] width 59 height 6
click at [222, 276] on span "шиворот-навыворот" at bounding box center [229, 279] width 43 height 6
click at [145, 109] on link "6. uzdevums" at bounding box center [158, 107] width 86 height 12
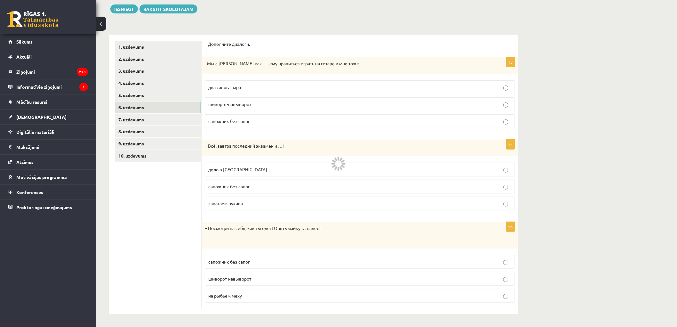
scroll to position [0, 0]
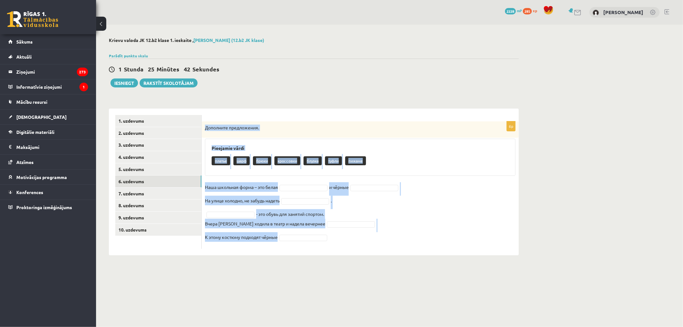
drag, startPoint x: 206, startPoint y: 127, endPoint x: 347, endPoint y: 248, distance: 186.8
click at [347, 248] on div "6p Дополните предложения. Pieejamie vārdi платье шарф брюки кроссовки блузка ту…" at bounding box center [360, 184] width 317 height 127
copy div "Дополните предложения. Pieejamie vārdi платье шарф брюки кроссовки блузка туфли…"
click at [311, 115] on form "6p Дополните предложения. Pieejamie vārdi платье шарф брюки кроссовки блузка ту…" at bounding box center [360, 182] width 304 height 134
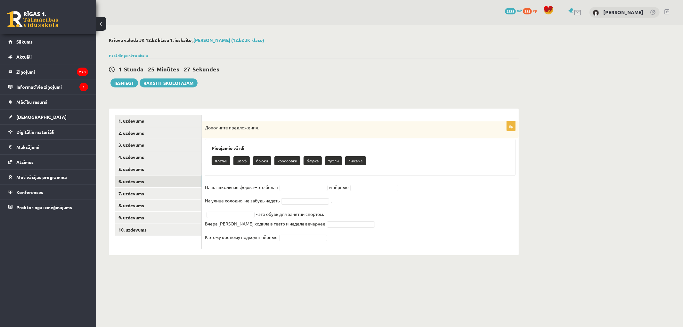
click at [301, 181] on div "6p Дополните предложения. Pieejamie vārdi платье шарф брюки кроссовки блузка ту…" at bounding box center [360, 184] width 317 height 127
drag, startPoint x: 298, startPoint y: 199, endPoint x: 302, endPoint y: 204, distance: 6.6
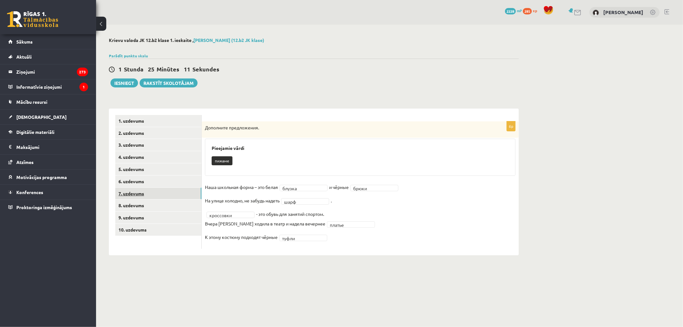
click at [161, 194] on link "7. uzdevums" at bounding box center [158, 194] width 86 height 12
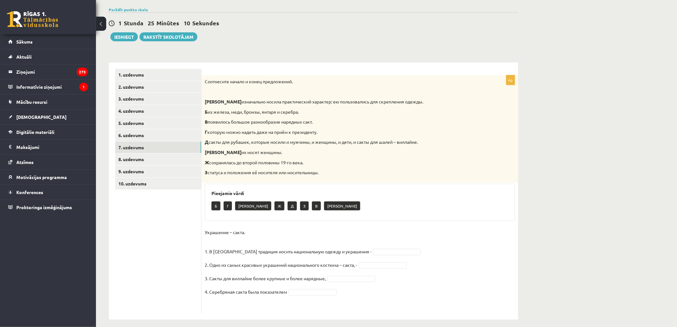
scroll to position [52, 0]
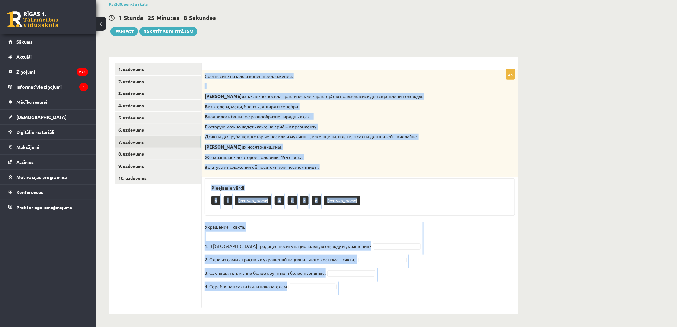
drag, startPoint x: 206, startPoint y: 75, endPoint x: 357, endPoint y: 320, distance: 288.4
click at [357, 320] on div "**********" at bounding box center [313, 150] width 435 height 354
copy div "Соотнесите начало и конец предложений. А изначально носила практический характе…"
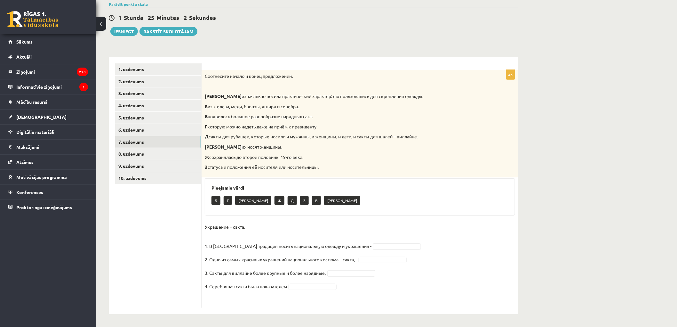
click at [172, 251] on ul "1. uzdevums 2. uzdevums 3. uzdevums 4. uzdevums 5. uzdevums 6. uzdevums 7. uzde…" at bounding box center [158, 185] width 86 height 244
click at [129, 154] on link "8. uzdevums" at bounding box center [158, 154] width 86 height 12
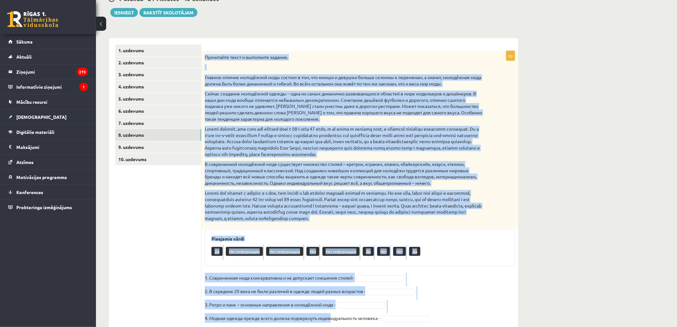
scroll to position [106, 0]
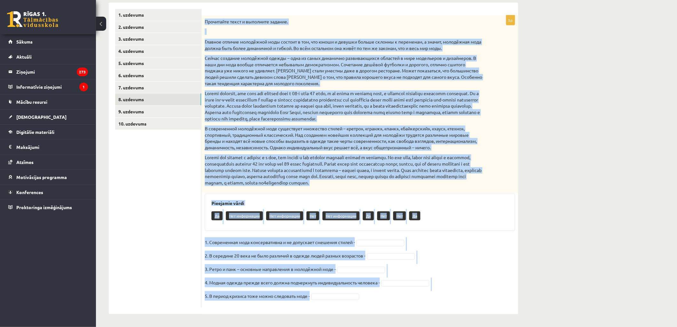
drag, startPoint x: 205, startPoint y: 56, endPoint x: 337, endPoint y: 337, distance: 310.4
click at [337, 221] on html "0 Dāvanas 2228 mP 285 xp Sandijs Kaļeiņikovs Sākums Aktuāli Kā mācīties eSKOLĀ …" at bounding box center [338, 57] width 677 height 327
copy div "Прочитайте текст и выполните задание. Главное отличие молодёжной моды состоит в…"
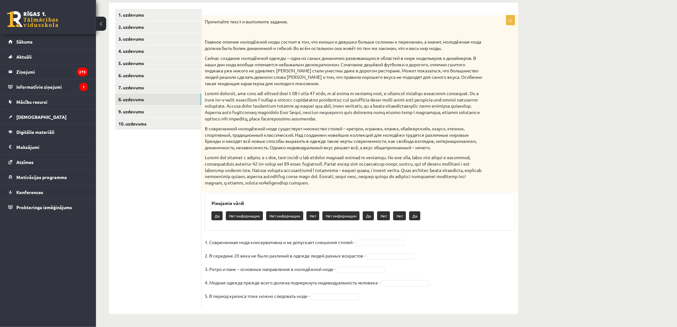
click at [193, 222] on ul "1. uzdevums 2. uzdevums 3. uzdevums 4. uzdevums 5. uzdevums 6. uzdevums 7. uzde…" at bounding box center [158, 158] width 86 height 299
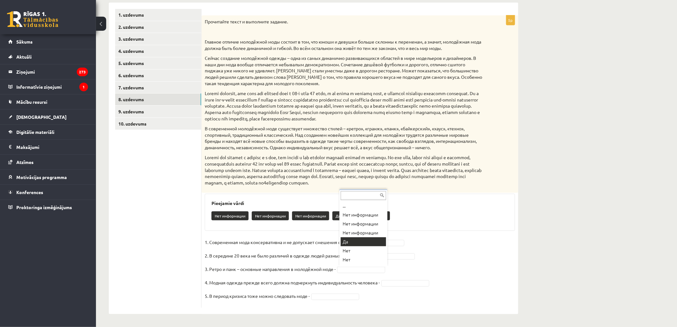
scroll to position [1, 0]
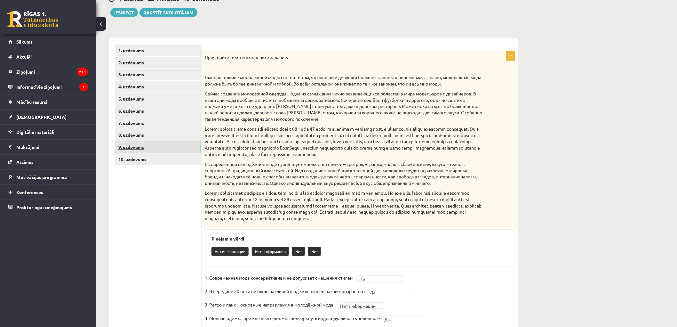
click at [134, 148] on link "9. uzdevums" at bounding box center [158, 147] width 86 height 12
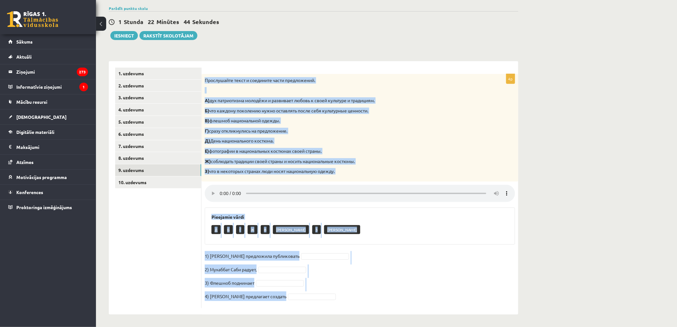
drag, startPoint x: 205, startPoint y: 77, endPoint x: 351, endPoint y: 302, distance: 268.0
click at [351, 302] on div "4p Прослушайте текст и соедините части предложений. А) дух патриотизма молодёжи…" at bounding box center [360, 191] width 317 height 234
copy div "Прослушайте текст и соедините части предложений. А) дух патриотизма молодёжи и …"
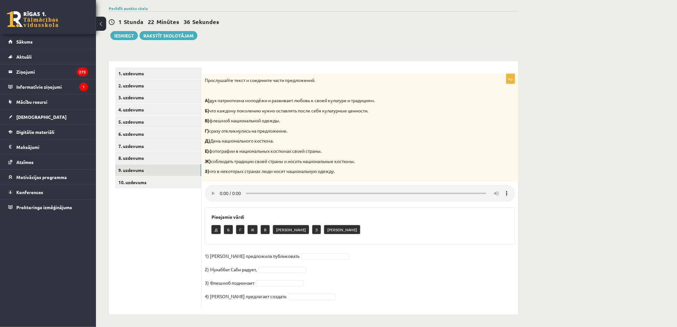
click at [191, 199] on ul "1. uzdevums 2. uzdevums 3. uzdevums 4. uzdevums 5. uzdevums 6. uzdevums 7. uzde…" at bounding box center [158, 188] width 86 height 240
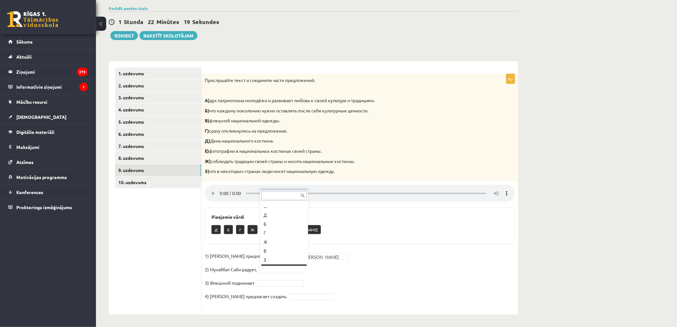
scroll to position [7, 0]
click at [278, 279] on fieldset "1) Девушка предложила публиковать Е * 2) Мухаббат Саби радует, З * 3) Флешмоб п…" at bounding box center [360, 278] width 311 height 54
click at [296, 294] on fieldset "1) Девушка предложила публиковать Е * 2) Мухаббат Саби радует, З * 3) Флешмоб п…" at bounding box center [360, 278] width 311 height 54
click at [161, 186] on link "10. uzdevums" at bounding box center [158, 182] width 86 height 12
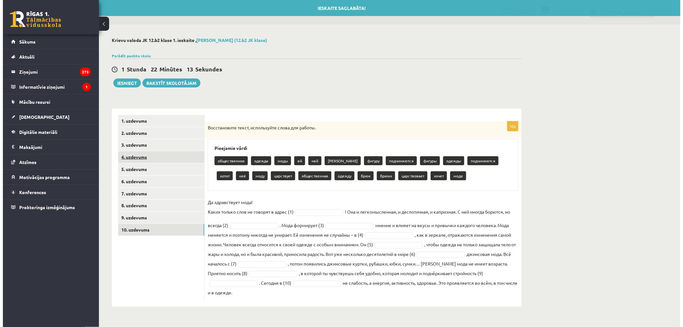
scroll to position [0, 0]
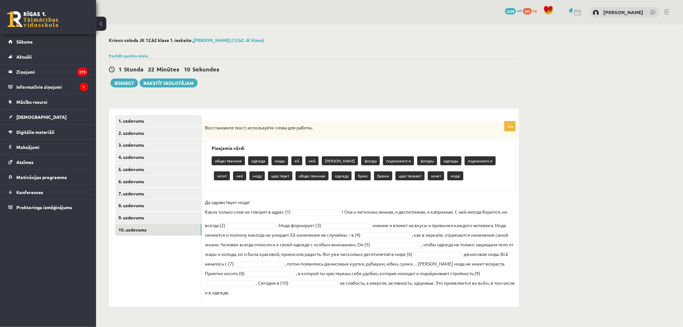
drag, startPoint x: 204, startPoint y: 126, endPoint x: 424, endPoint y: 295, distance: 277.4
click at [424, 295] on div "10p Восстановите текст, используйте слова для работы. Pieejamie vārdi обществен…" at bounding box center [360, 210] width 317 height 179
click at [178, 273] on ul "1. uzdevums 2. uzdevums 3. uzdevums 4. uzdevums 5. uzdevums 6. uzdevums 7. uzde…" at bounding box center [158, 207] width 86 height 185
click at [322, 207] on fieldset "Да здравствует мода! Каких только слов не говорят в адрес (1) ! Она и легкомысл…" at bounding box center [360, 247] width 311 height 100
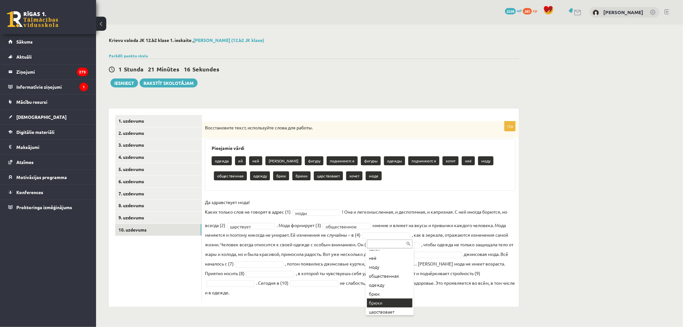
scroll to position [79, 0]
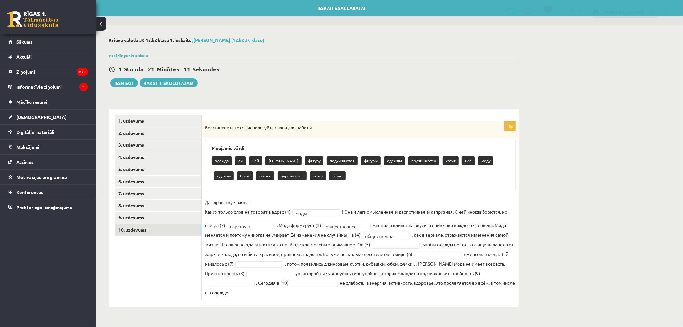
click at [384, 249] on fieldset "**********" at bounding box center [360, 247] width 311 height 100
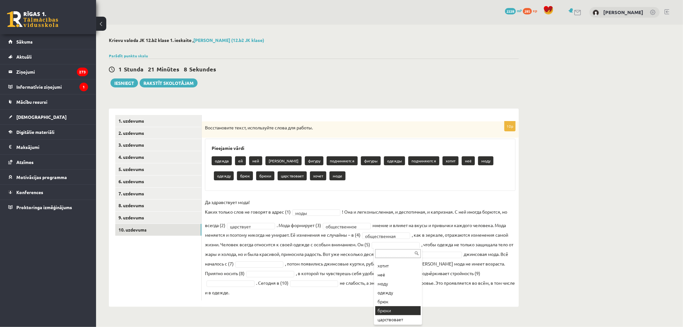
scroll to position [106, 0]
click at [440, 258] on fieldset "**********" at bounding box center [360, 247] width 311 height 100
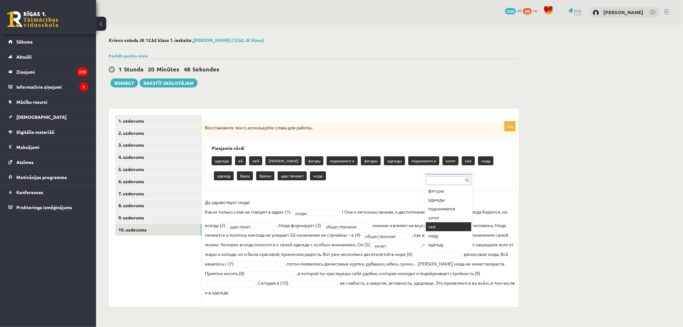
scroll to position [97, 0]
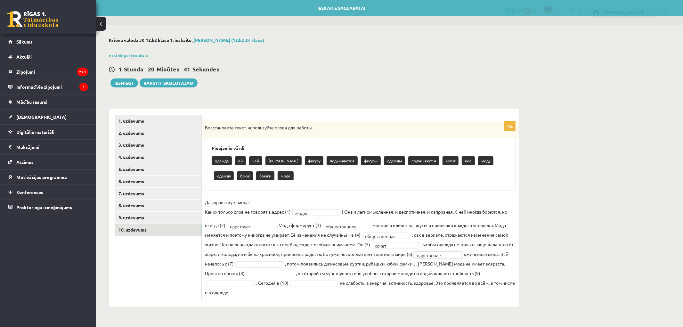
click at [258, 259] on fieldset "**********" at bounding box center [360, 247] width 311 height 100
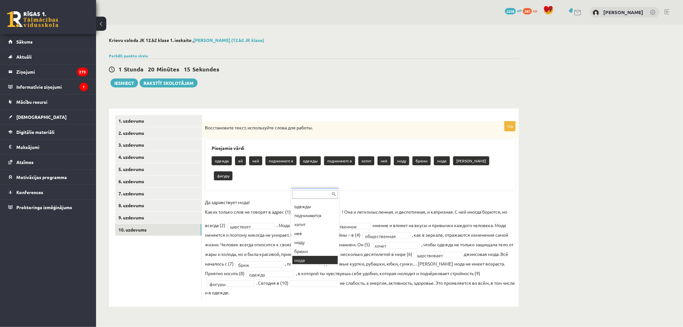
scroll to position [43, 0]
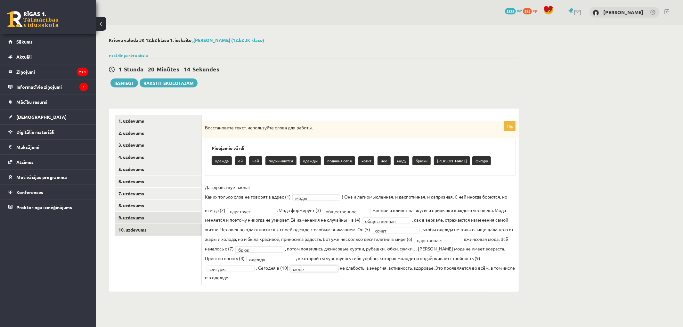
click at [142, 221] on link "9. uzdevums" at bounding box center [158, 218] width 86 height 12
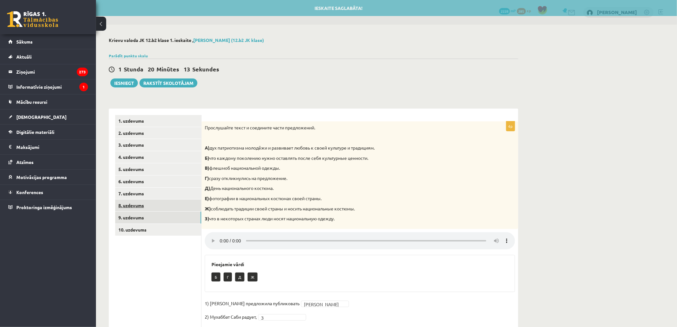
click at [142, 207] on link "8. uzdevums" at bounding box center [158, 205] width 86 height 12
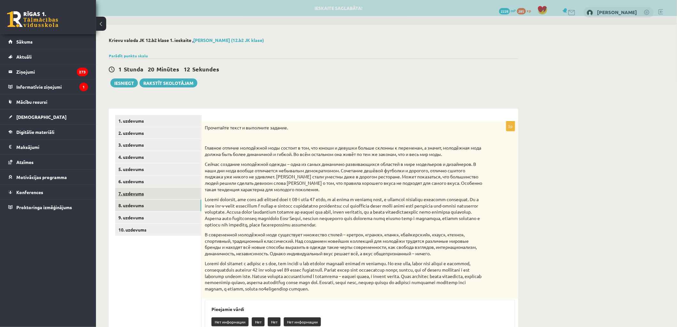
click at [142, 195] on link "7. uzdevums" at bounding box center [158, 194] width 86 height 12
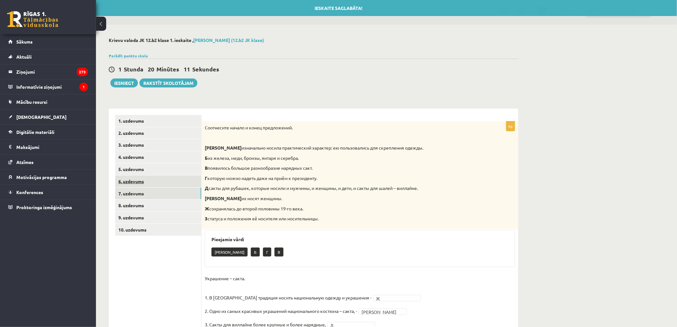
click at [144, 184] on link "6. uzdevums" at bounding box center [158, 181] width 86 height 12
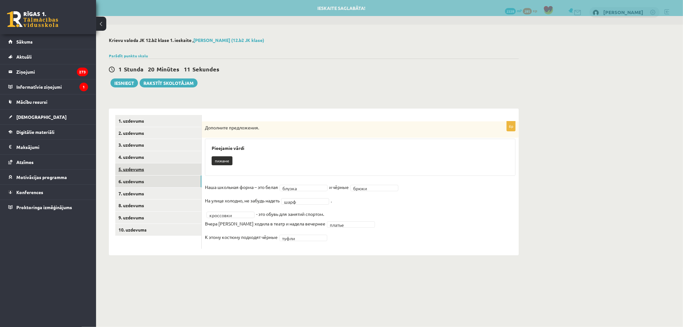
click at [146, 172] on link "5. uzdevums" at bounding box center [158, 169] width 86 height 12
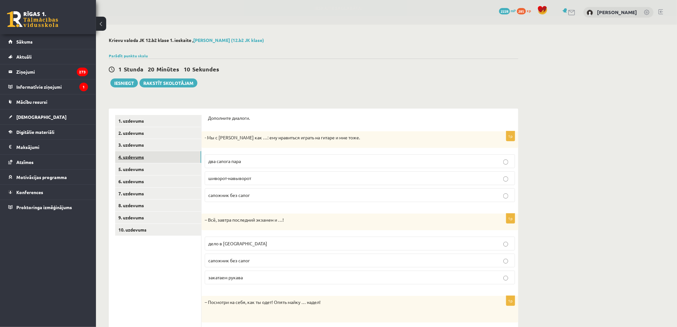
click at [147, 162] on link "4. uzdevums" at bounding box center [158, 157] width 86 height 12
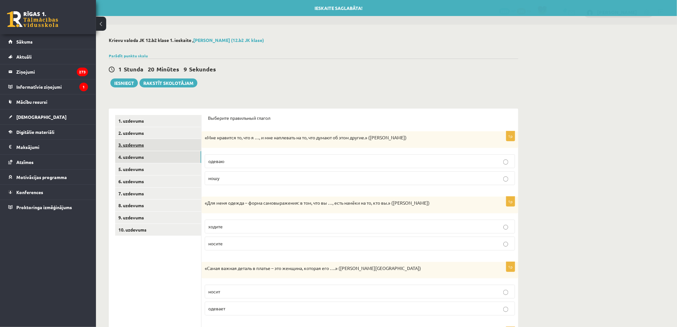
click at [150, 150] on link "3. uzdevums" at bounding box center [158, 145] width 86 height 12
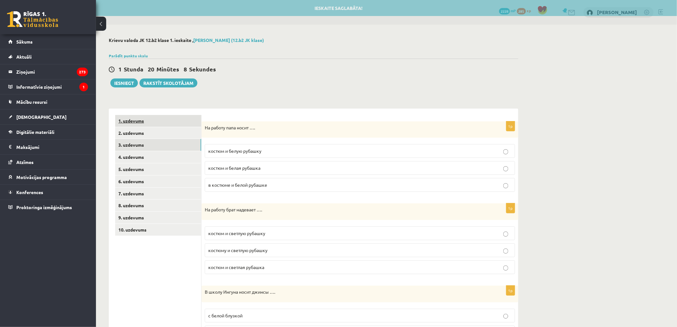
click at [155, 123] on link "1. uzdevums" at bounding box center [158, 121] width 86 height 12
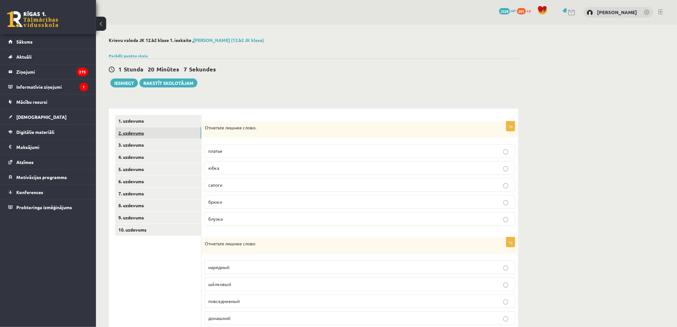
click at [152, 135] on link "2. uzdevums" at bounding box center [158, 133] width 86 height 12
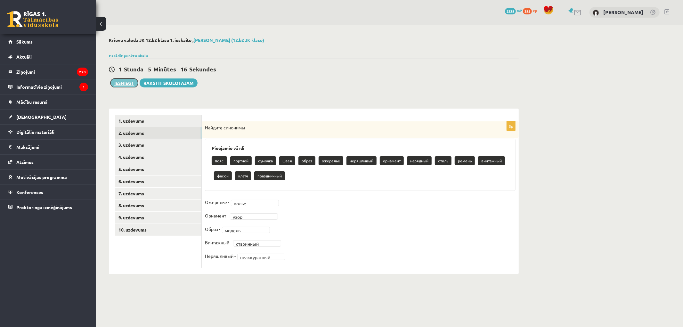
click at [132, 86] on button "Iesniegt" at bounding box center [124, 82] width 28 height 9
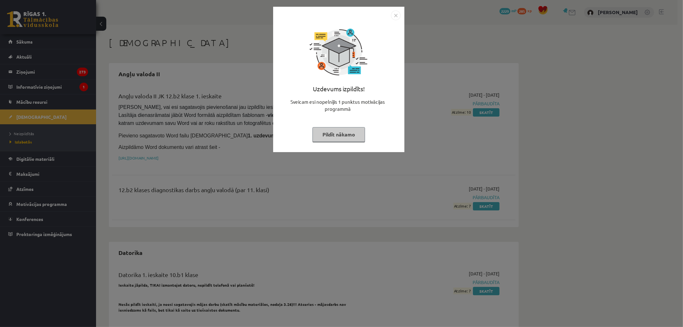
click at [399, 8] on div "Uzdevums izpildīts! Sveicam esi nopelnījis 1 punktus motivācijas programmā Pild…" at bounding box center [338, 79] width 131 height 145
click at [391, 12] on img "Close" at bounding box center [396, 16] width 10 height 10
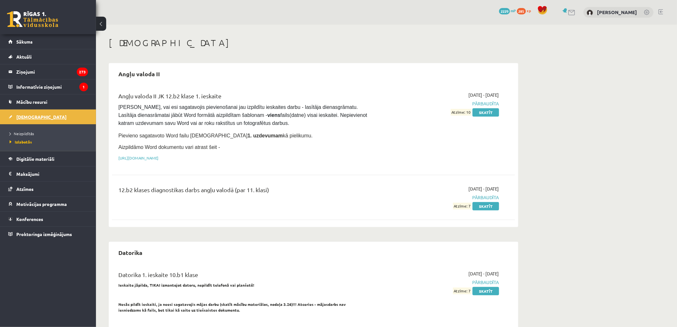
click at [34, 117] on span "[DEMOGRAPHIC_DATA]" at bounding box center [41, 117] width 50 height 6
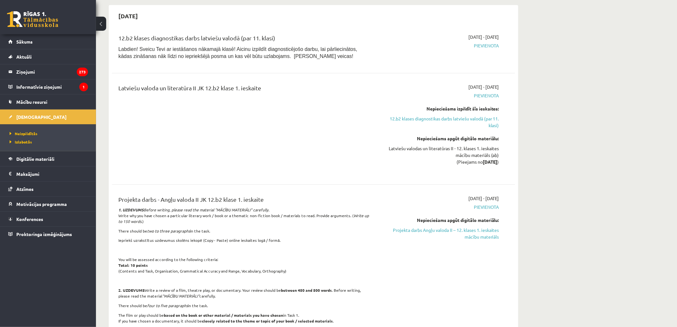
scroll to position [249, 0]
